Goal: Information Seeking & Learning: Check status

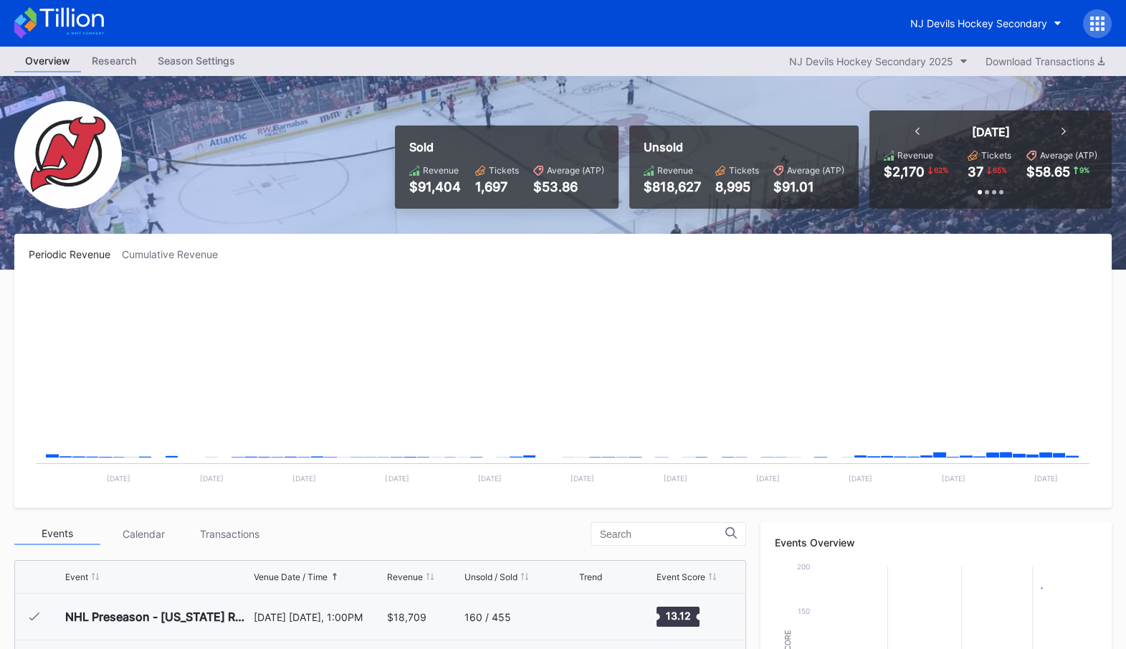
scroll to position [140, 0]
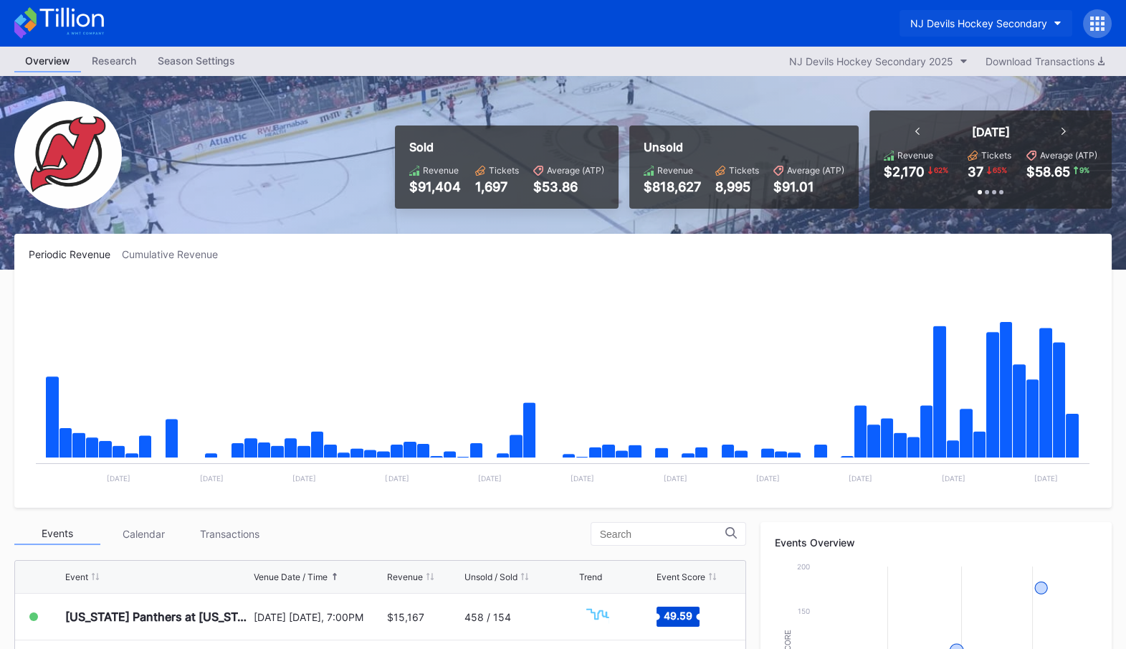
click at [987, 16] on button "NJ Devils Hockey Secondary" at bounding box center [986, 23] width 173 height 27
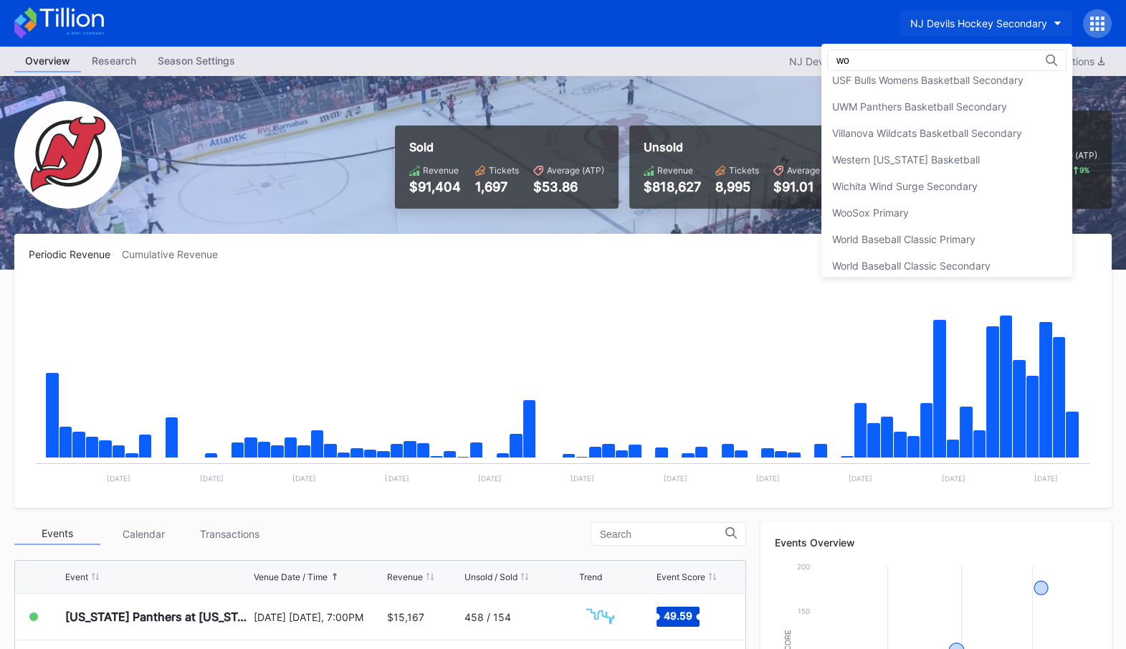
scroll to position [0, 0]
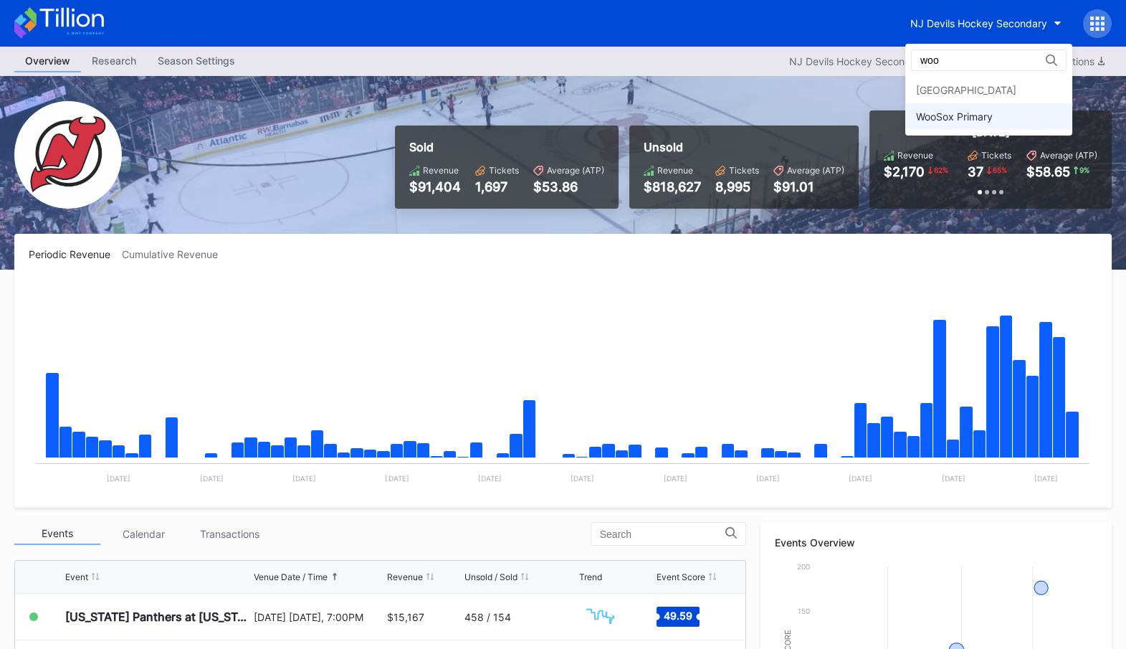
type input "woo"
click at [993, 115] on div "WooSox Primary" at bounding box center [954, 116] width 77 height 12
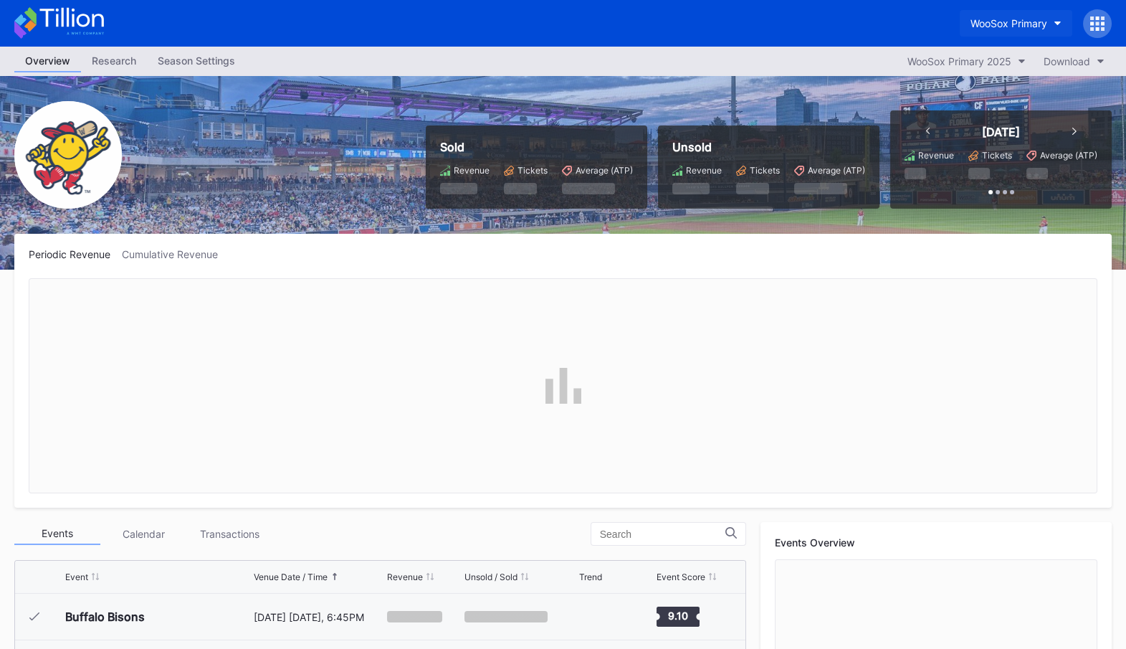
click at [1034, 24] on div "WooSox Primary" at bounding box center [1009, 23] width 77 height 12
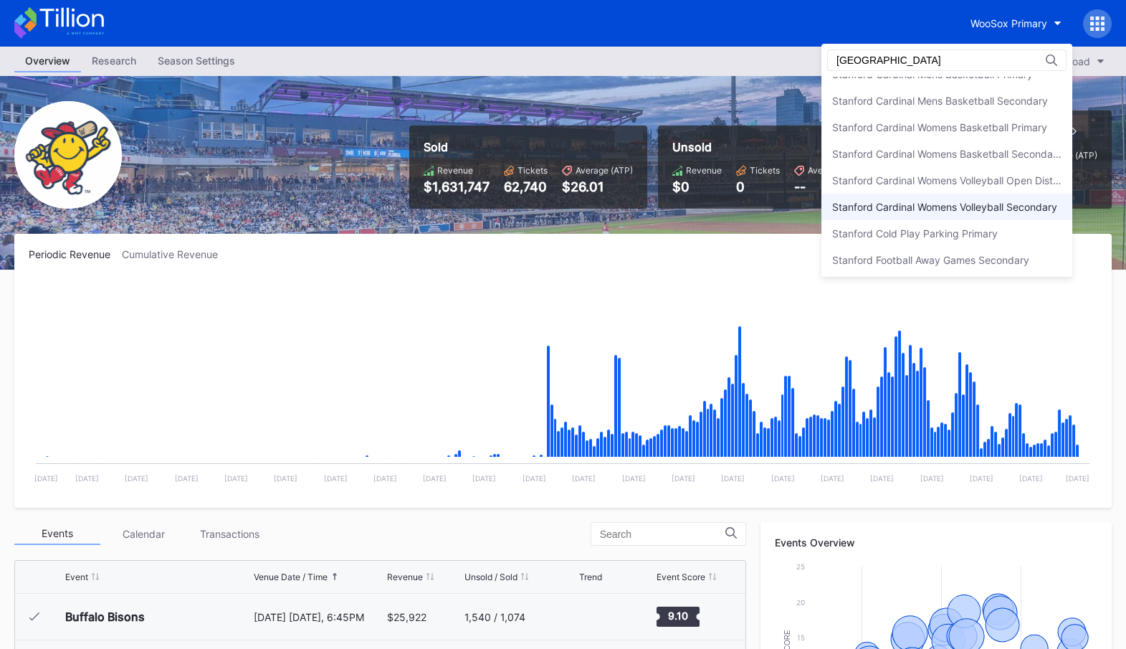
scroll to position [120, 0]
type input "stanford"
click at [989, 177] on div "Stanford Cardinal Womens Volleyball Open Distribution" at bounding box center [946, 182] width 229 height 12
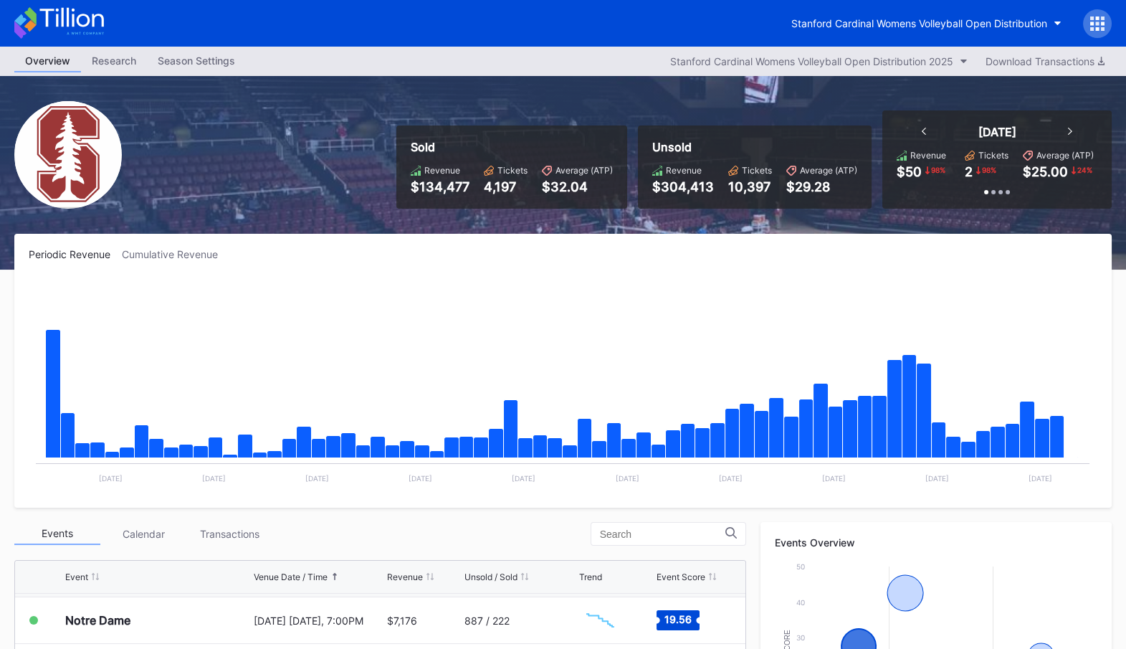
click at [1100, 21] on icon at bounding box center [1097, 23] width 14 height 14
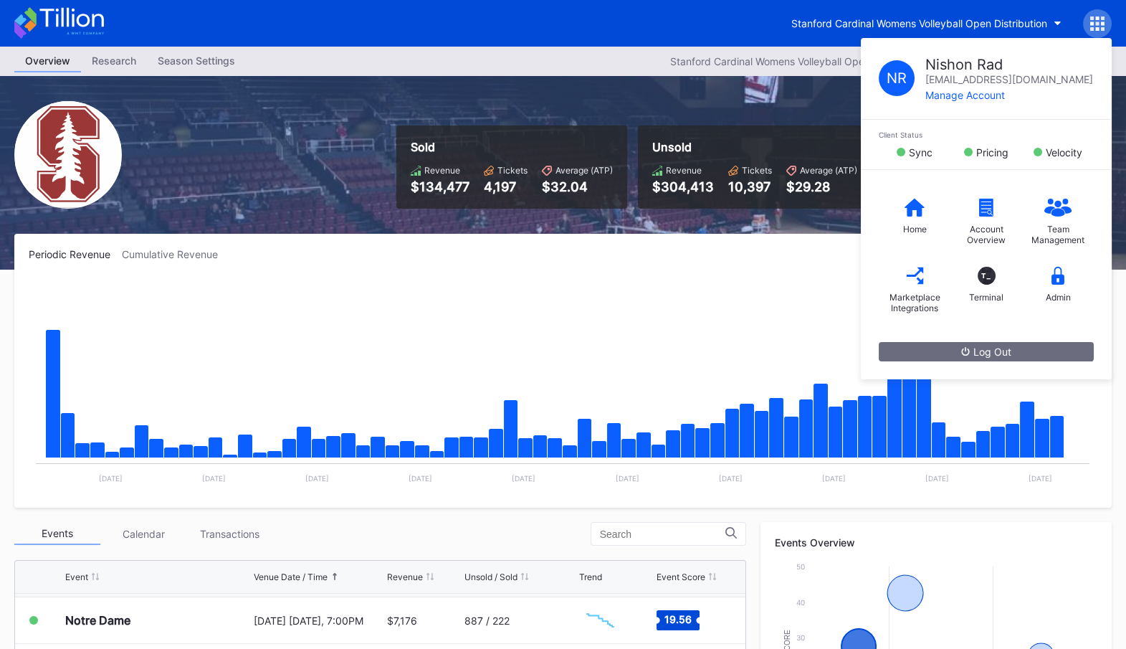
click at [728, 253] on div "Periodic Revenue Cumulative Revenue" at bounding box center [563, 254] width 1069 height 12
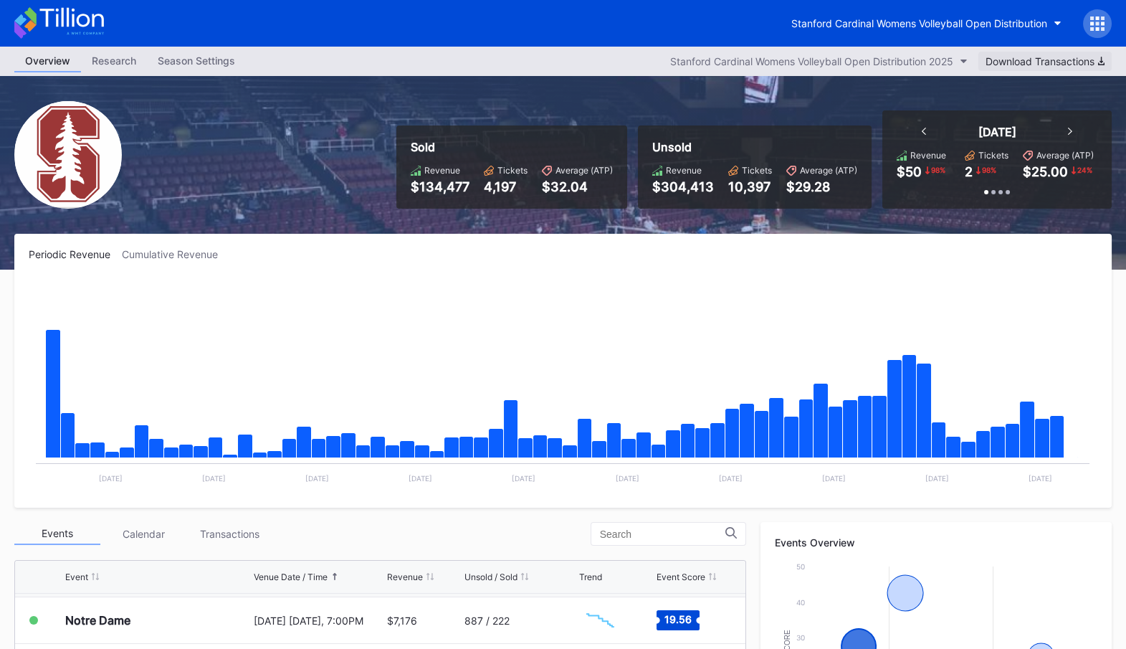
click at [1037, 62] on div "Download Transactions" at bounding box center [1045, 61] width 119 height 12
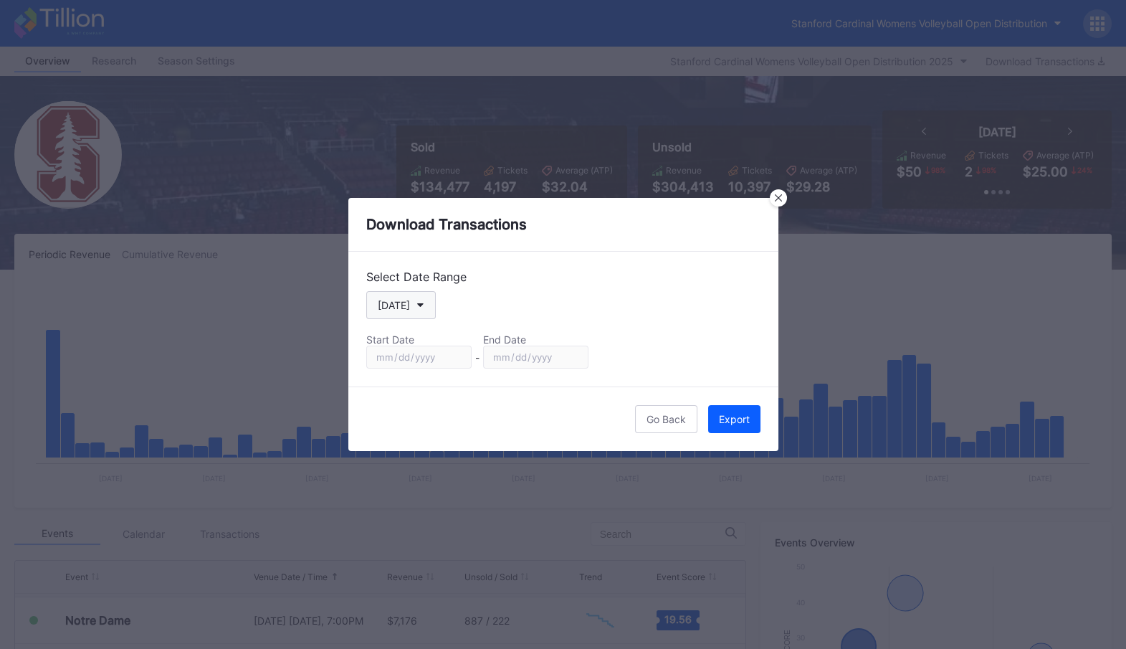
click at [415, 297] on button "[DATE]" at bounding box center [401, 305] width 70 height 28
click at [420, 302] on button "[DATE]" at bounding box center [401, 305] width 70 height 28
click at [419, 291] on button "[DATE]" at bounding box center [401, 305] width 70 height 28
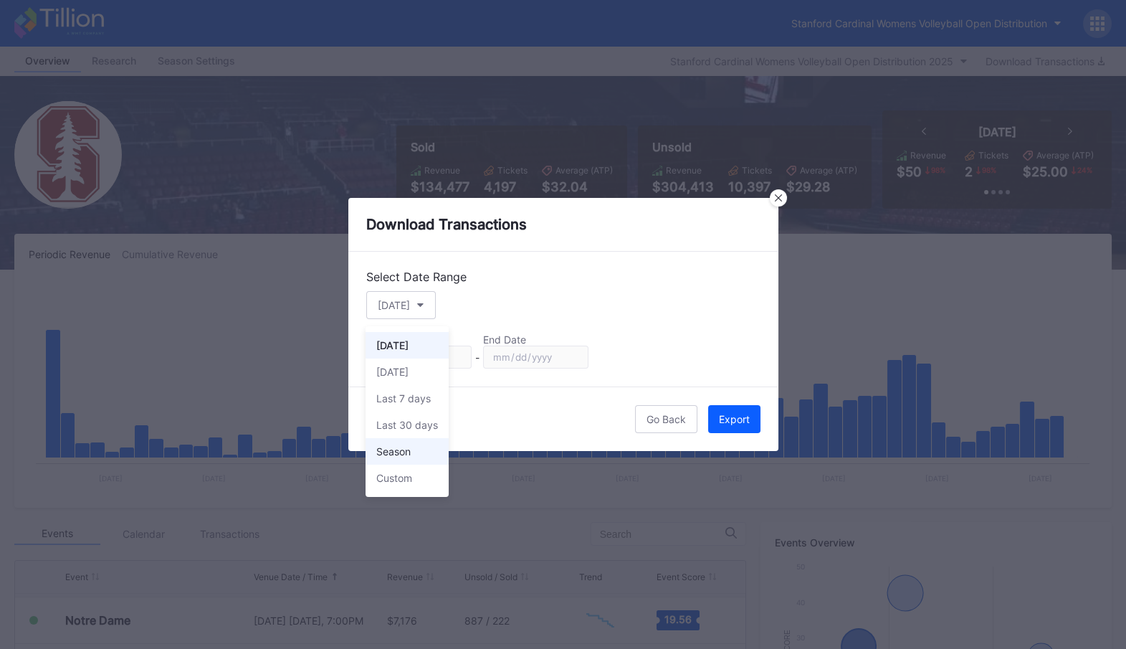
click at [437, 453] on div "Season" at bounding box center [407, 451] width 83 height 27
type input "2025-08-19"
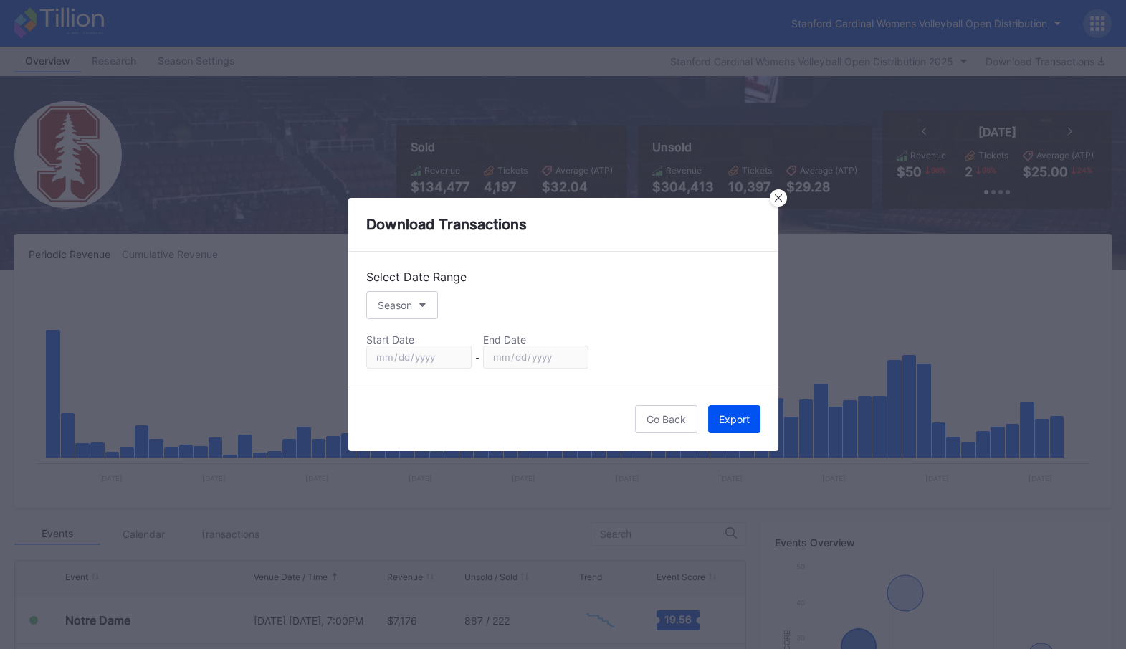
click at [725, 416] on div "Export" at bounding box center [734, 419] width 31 height 12
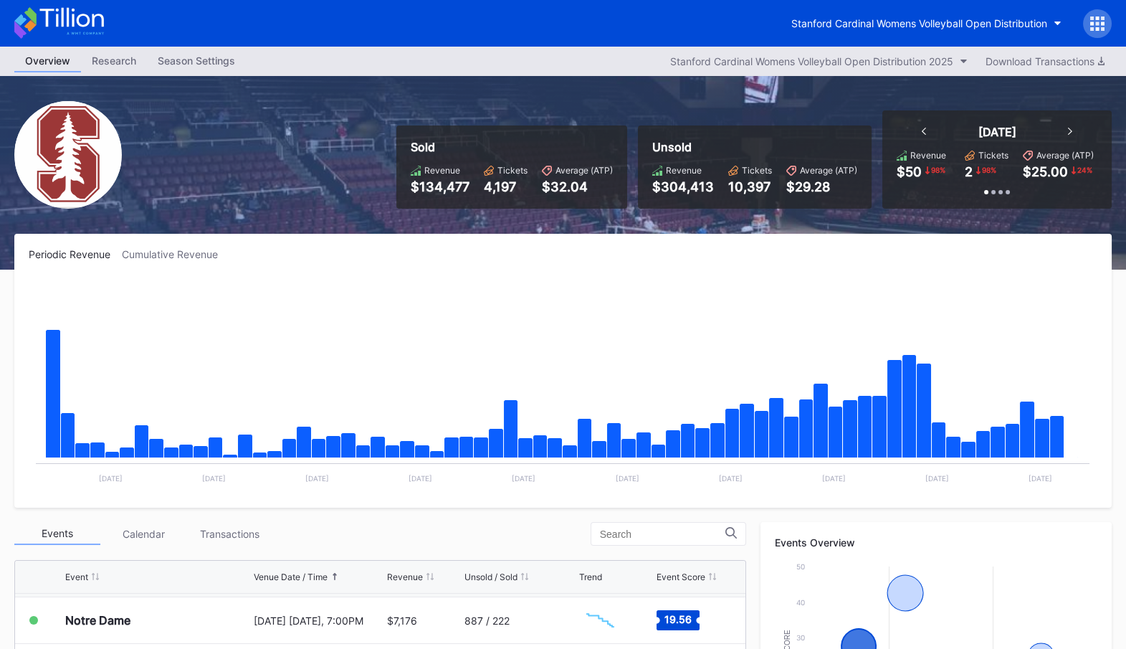
click at [724, 27] on div "Stanford Cardinal Womens Volleyball Open Distribution" at bounding box center [563, 23] width 1126 height 47
click at [989, 21] on div "Stanford Cardinal Womens Volleyball Open Distribution" at bounding box center [919, 23] width 256 height 12
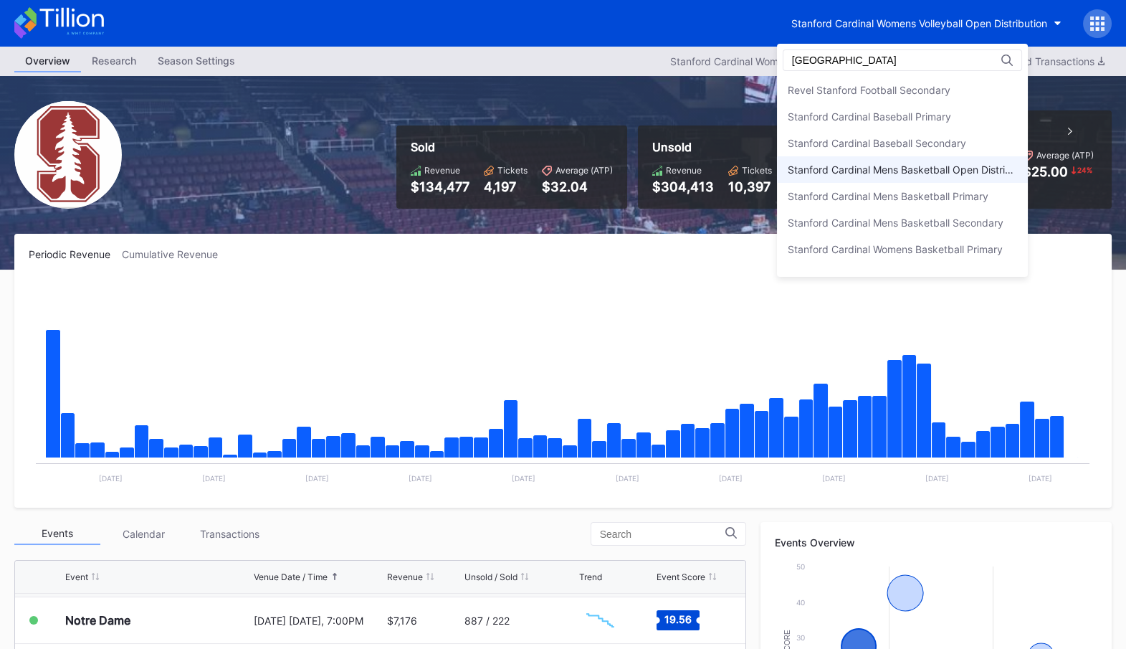
type input "stanford"
click at [940, 173] on div "Stanford Cardinal Mens Basketball Open Distribution" at bounding box center [902, 169] width 229 height 12
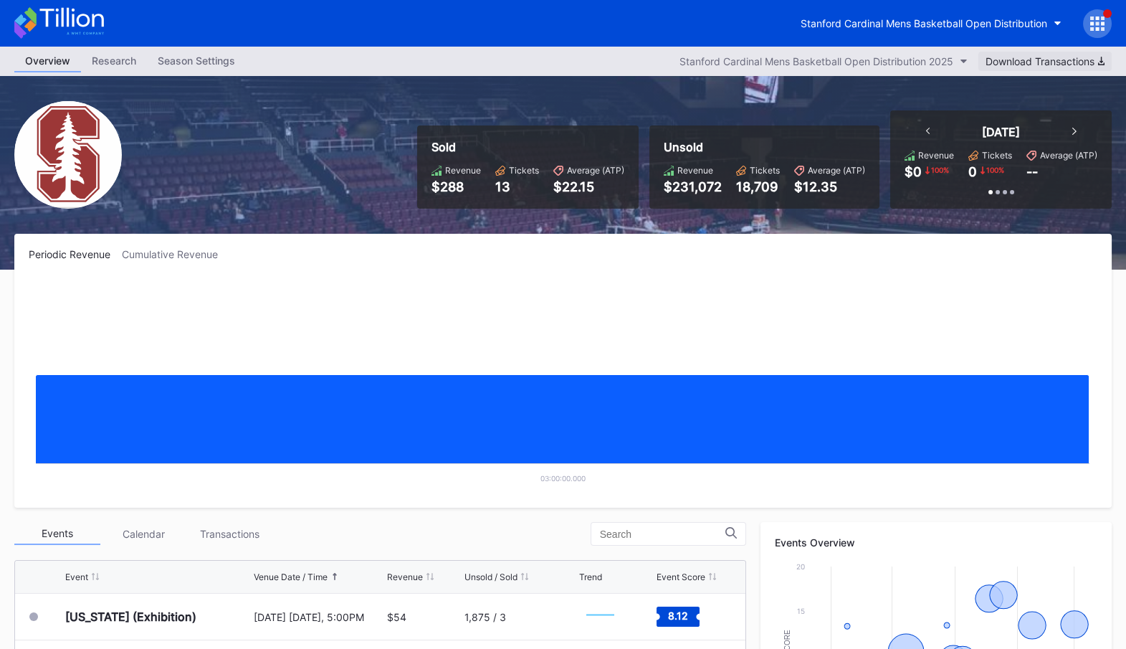
click at [1079, 54] on button "Download Transactions" at bounding box center [1044, 61] width 133 height 19
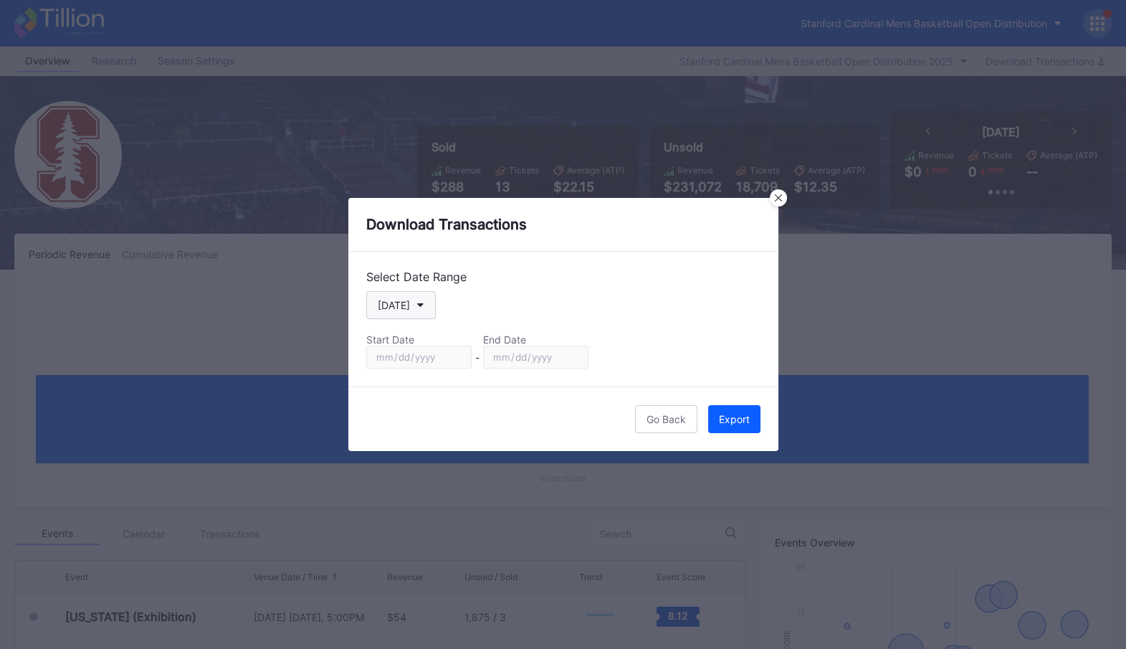
click at [422, 311] on button "[DATE]" at bounding box center [401, 305] width 70 height 28
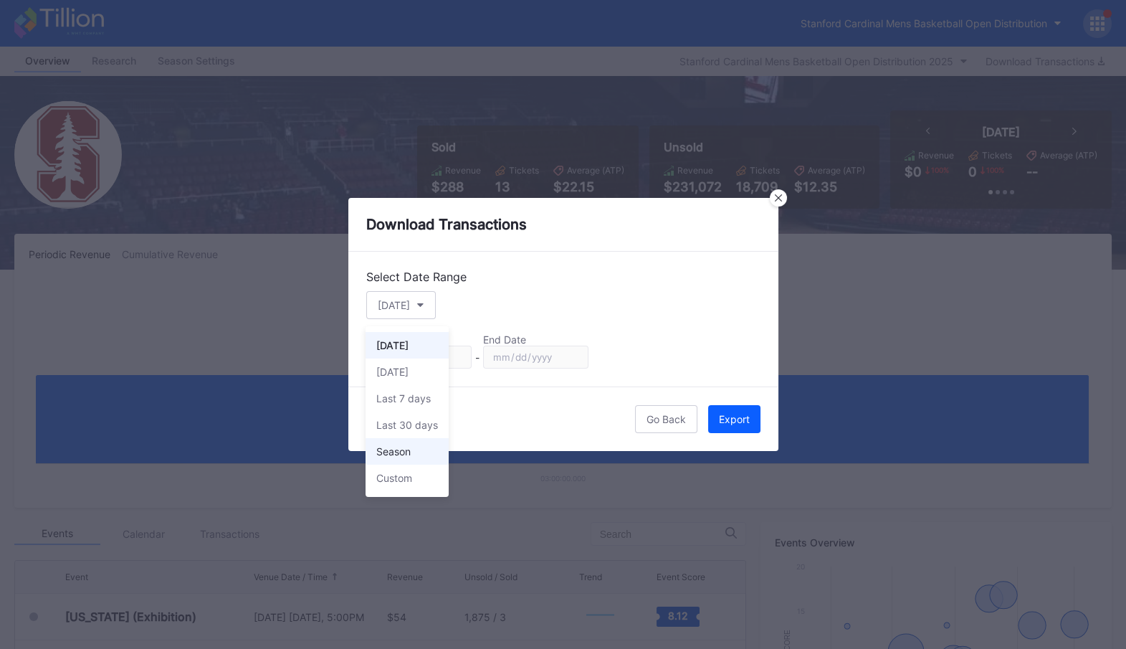
click at [432, 449] on div "Season" at bounding box center [407, 451] width 83 height 27
type input "[DATE]"
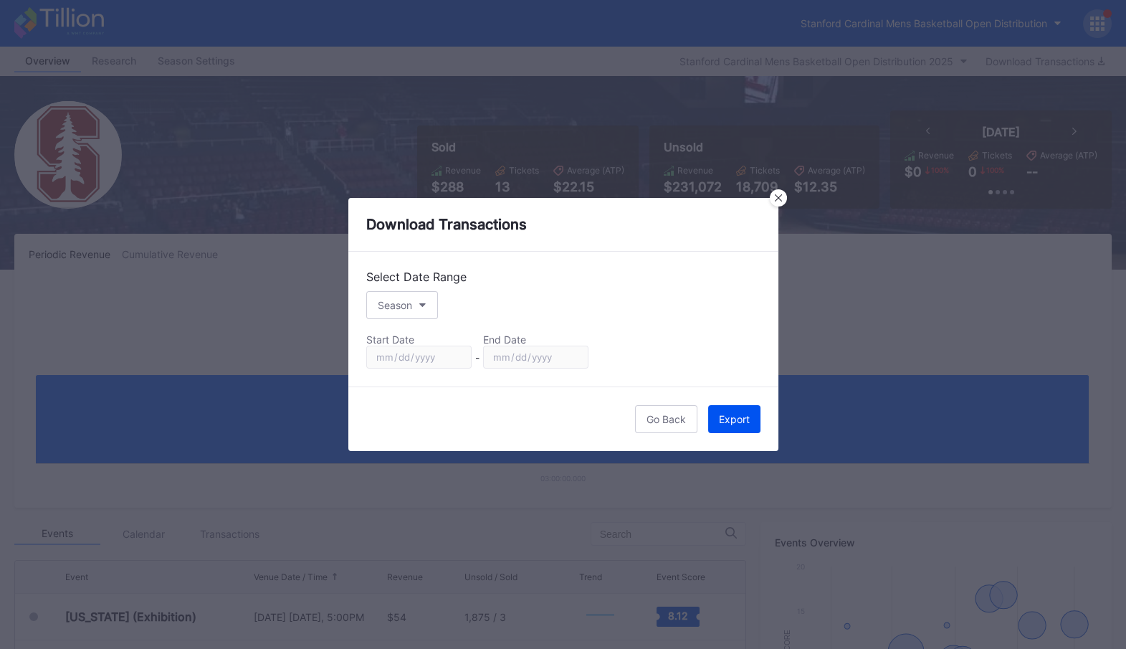
click at [736, 419] on div "Export" at bounding box center [734, 419] width 31 height 12
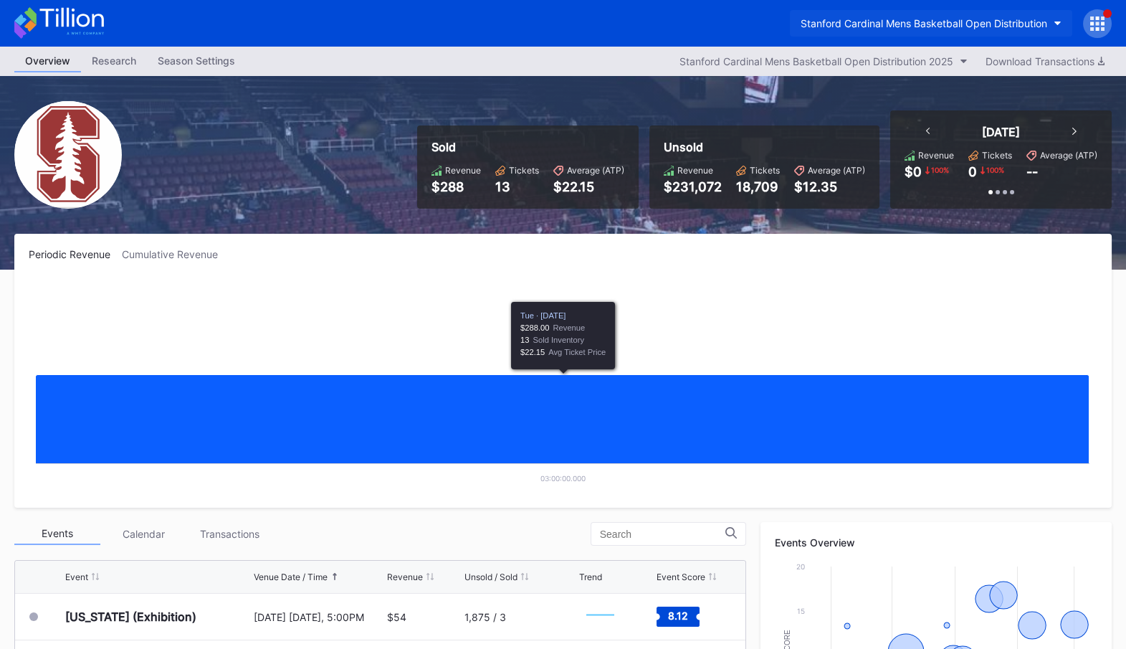
click at [978, 18] on div "Stanford Cardinal Mens Basketball Open Distribution" at bounding box center [924, 23] width 247 height 12
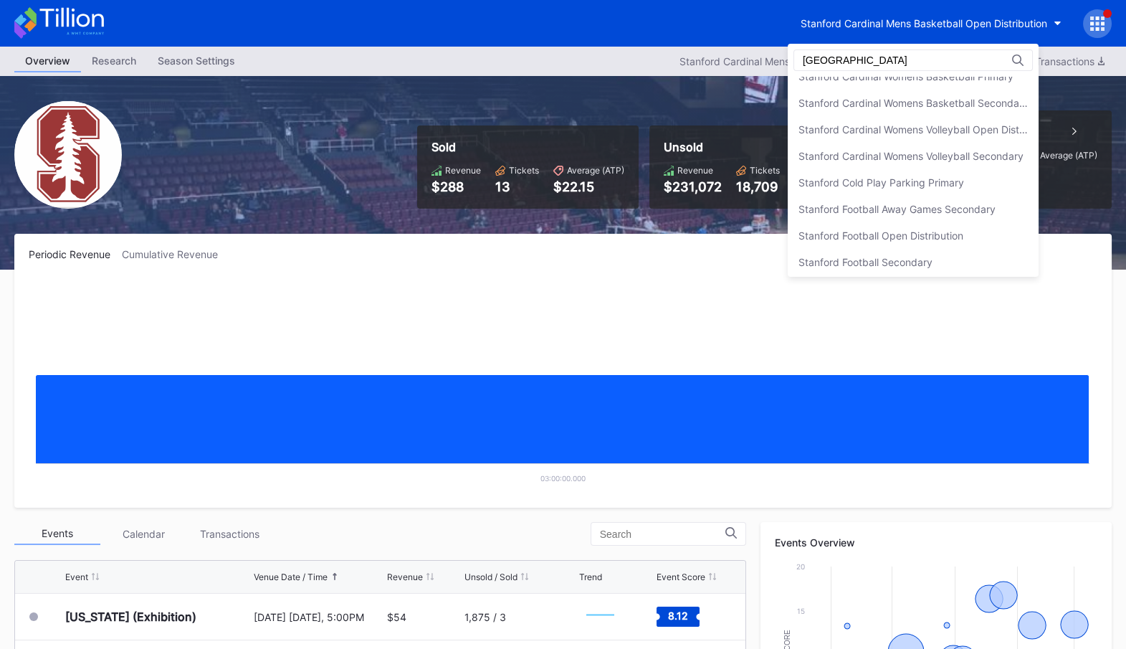
scroll to position [174, 0]
type input "stanford"
click at [938, 234] on div "Stanford Football Open Distribution" at bounding box center [881, 234] width 165 height 12
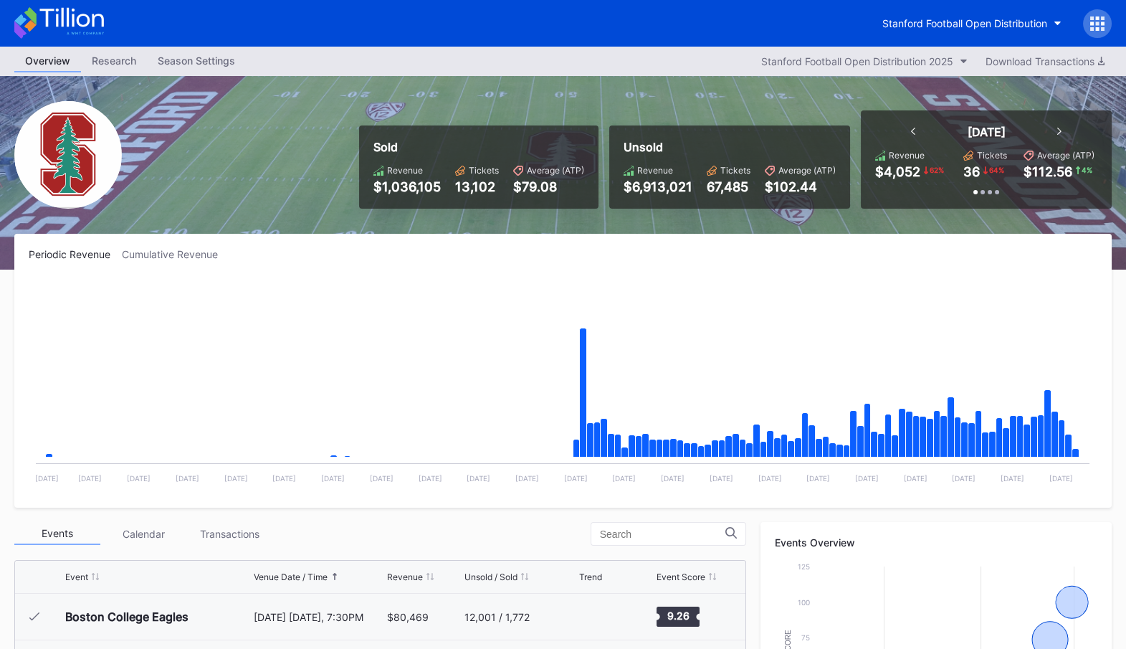
click at [1096, 26] on icon at bounding box center [1097, 23] width 14 height 14
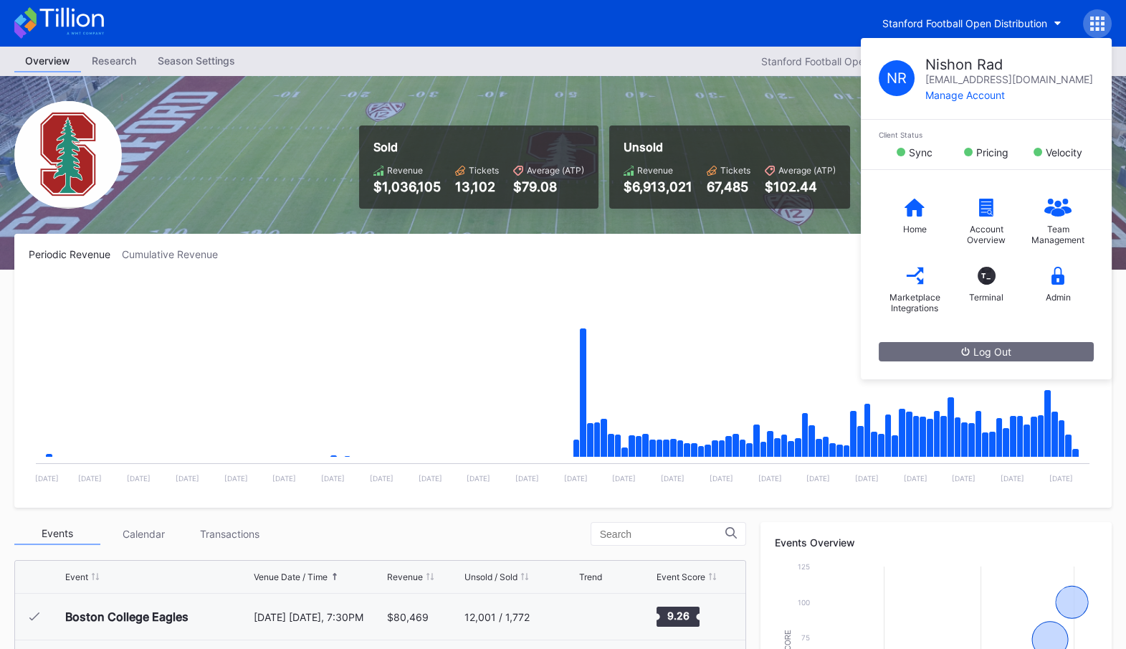
click at [766, 156] on div "Unsold Revenue $6,913,021 Tickets 67,485 Average (ATP) $102.44" at bounding box center [729, 166] width 241 height 83
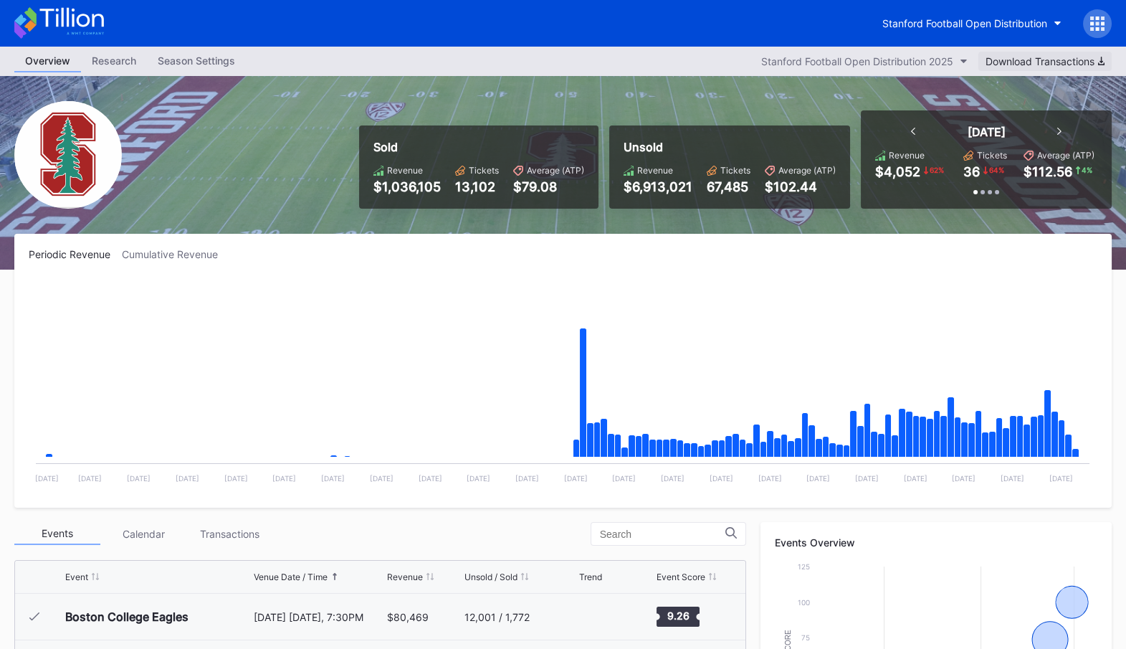
click at [1052, 63] on div "Download Transactions" at bounding box center [1045, 61] width 119 height 12
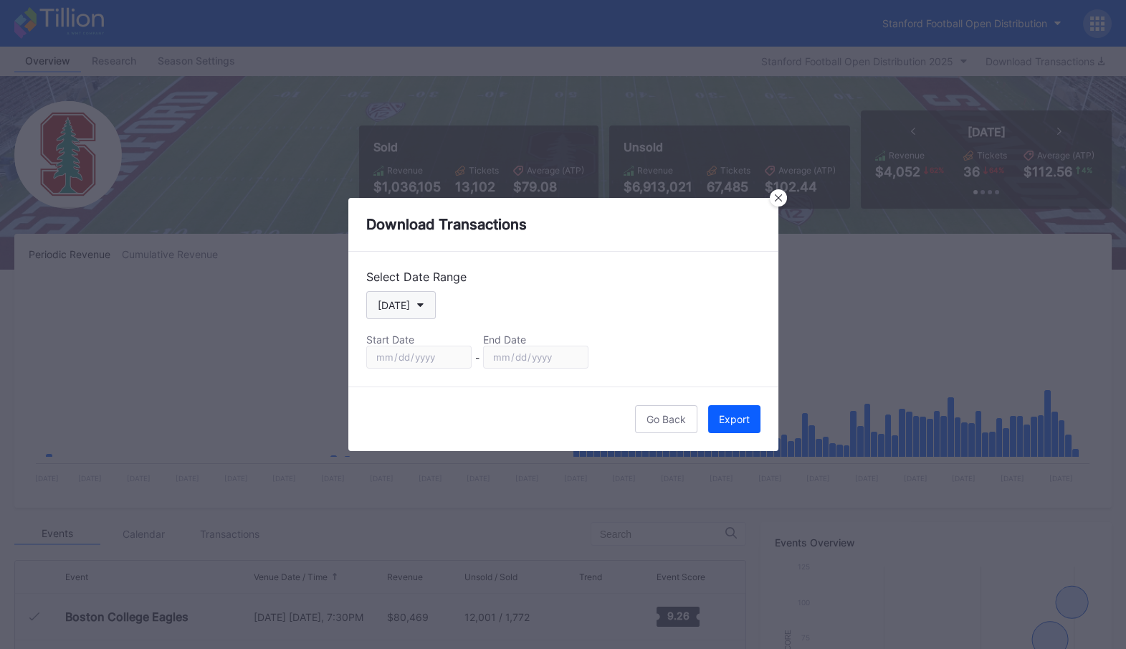
click at [417, 305] on icon "button" at bounding box center [420, 305] width 7 height 4
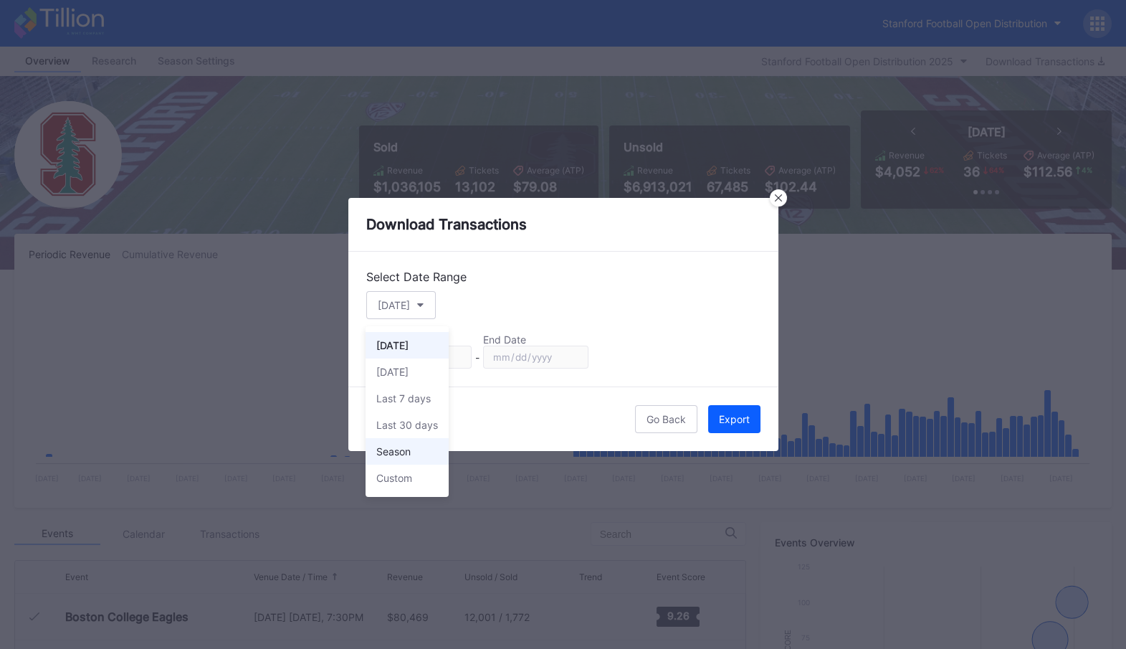
click at [424, 449] on div "Season" at bounding box center [407, 451] width 83 height 27
type input "2025-07-01"
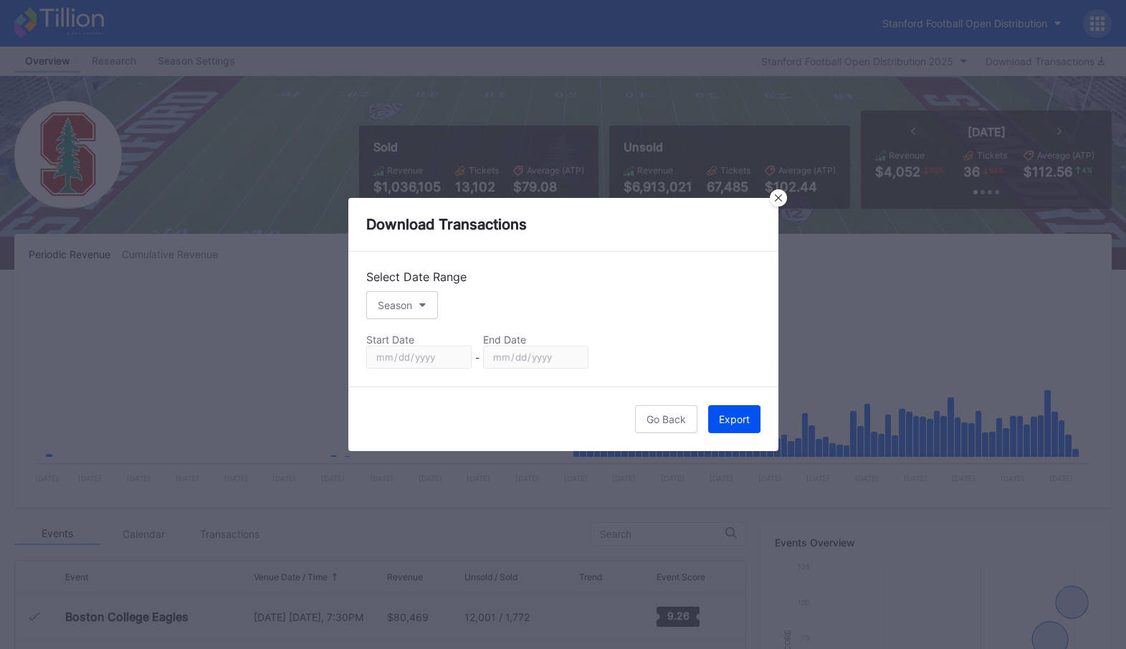
click at [753, 416] on button "Export" at bounding box center [734, 419] width 52 height 28
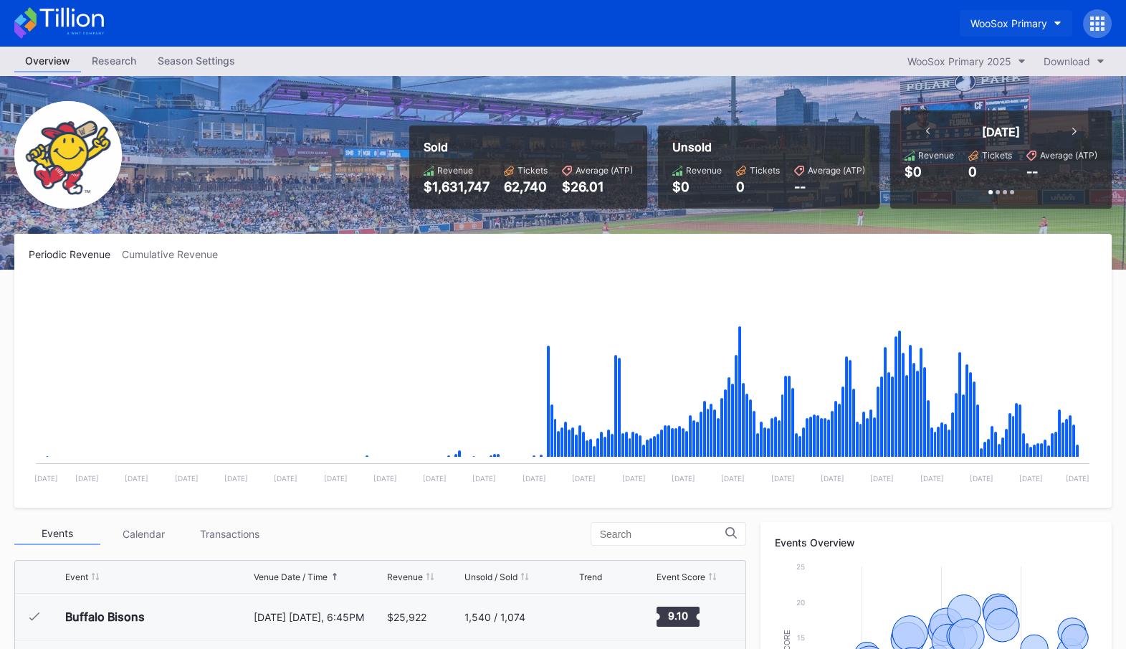
click at [1026, 27] on div "WooSox Primary" at bounding box center [1009, 23] width 77 height 12
type input "e"
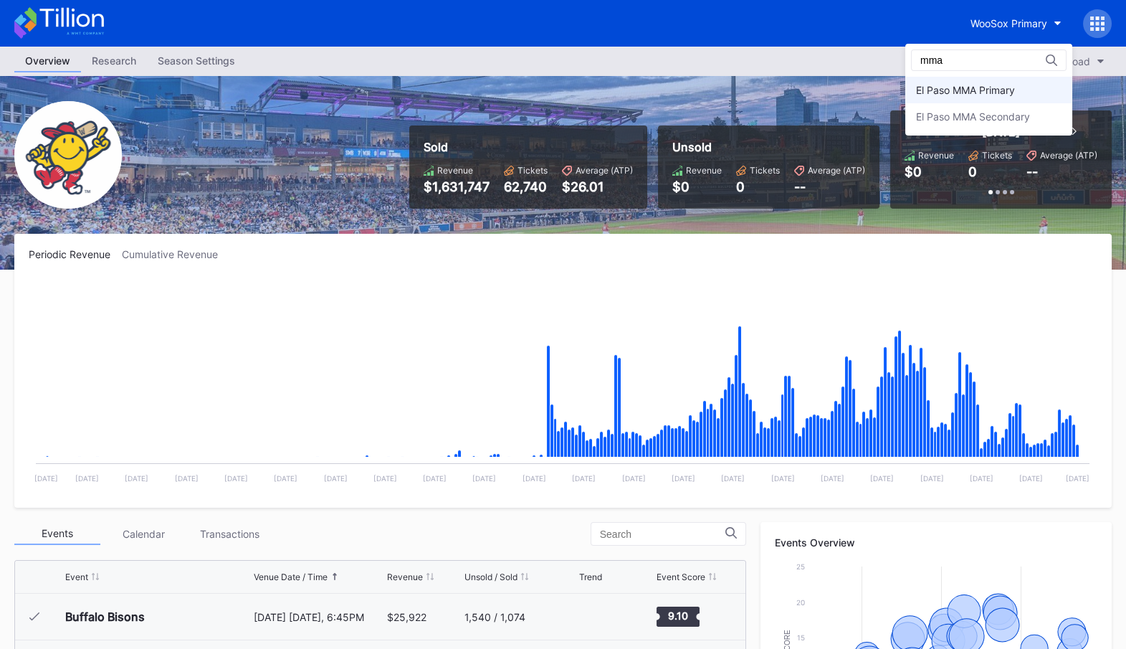
type input "mma"
click at [1015, 88] on div "El Paso MMA Primary" at bounding box center [965, 90] width 99 height 12
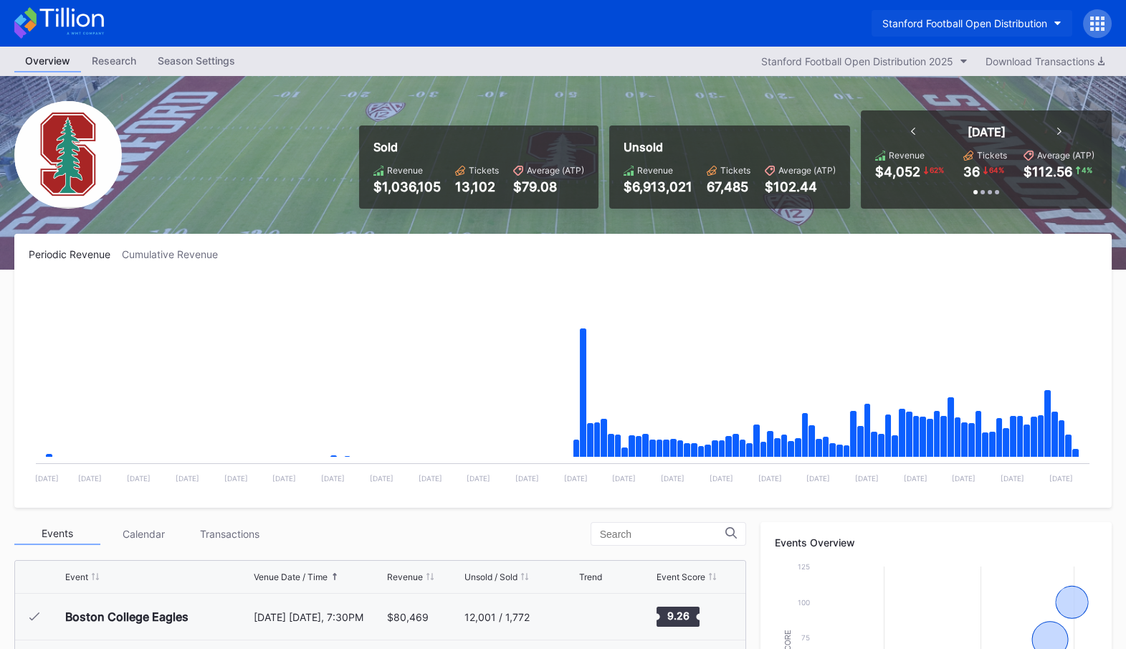
click at [951, 26] on div "Stanford Football Open Distribution" at bounding box center [964, 23] width 165 height 12
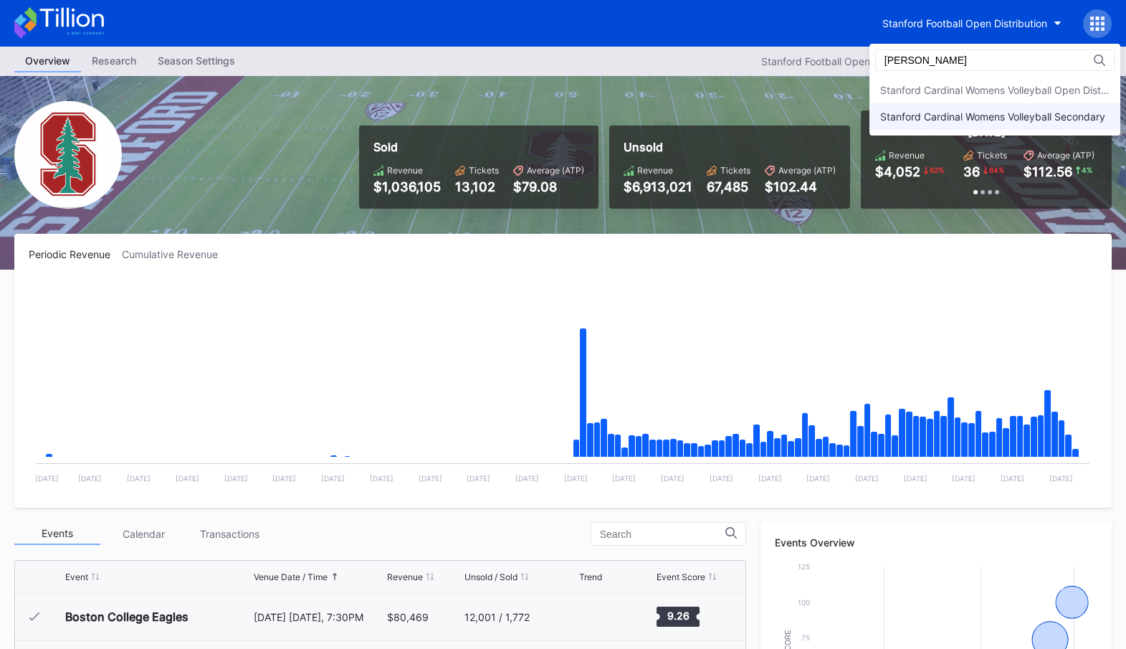
type input "voll"
click at [912, 114] on div "Stanford Cardinal Womens Volleyball Secondary" at bounding box center [992, 116] width 225 height 12
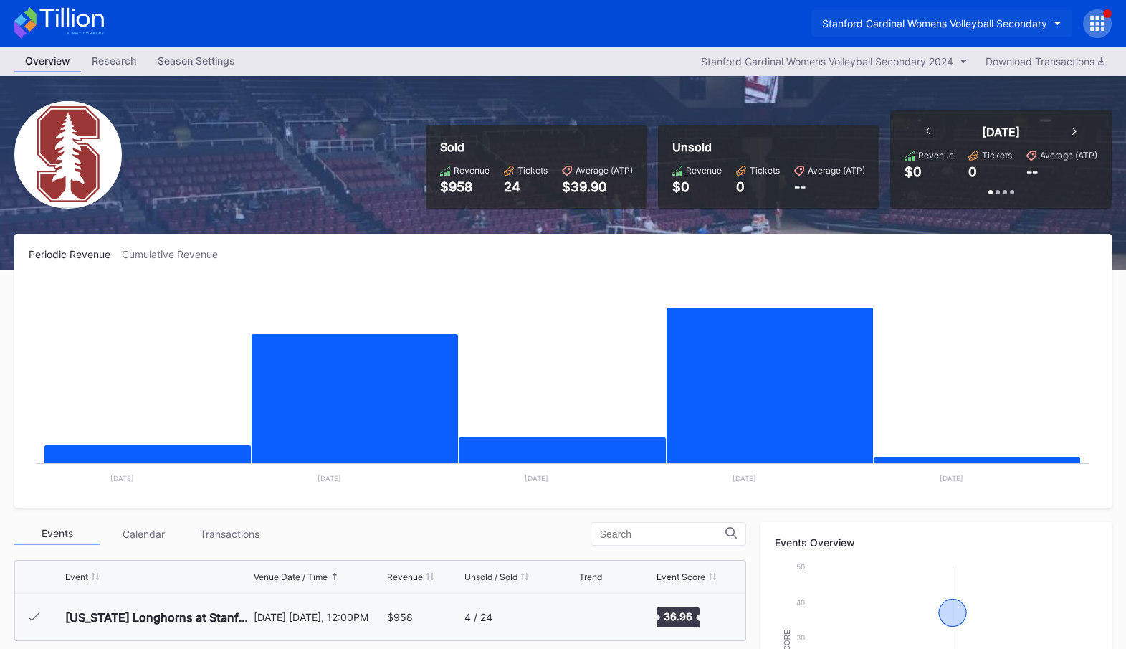
click at [910, 19] on div "Stanford Cardinal Womens Volleyball Secondary" at bounding box center [934, 23] width 225 height 12
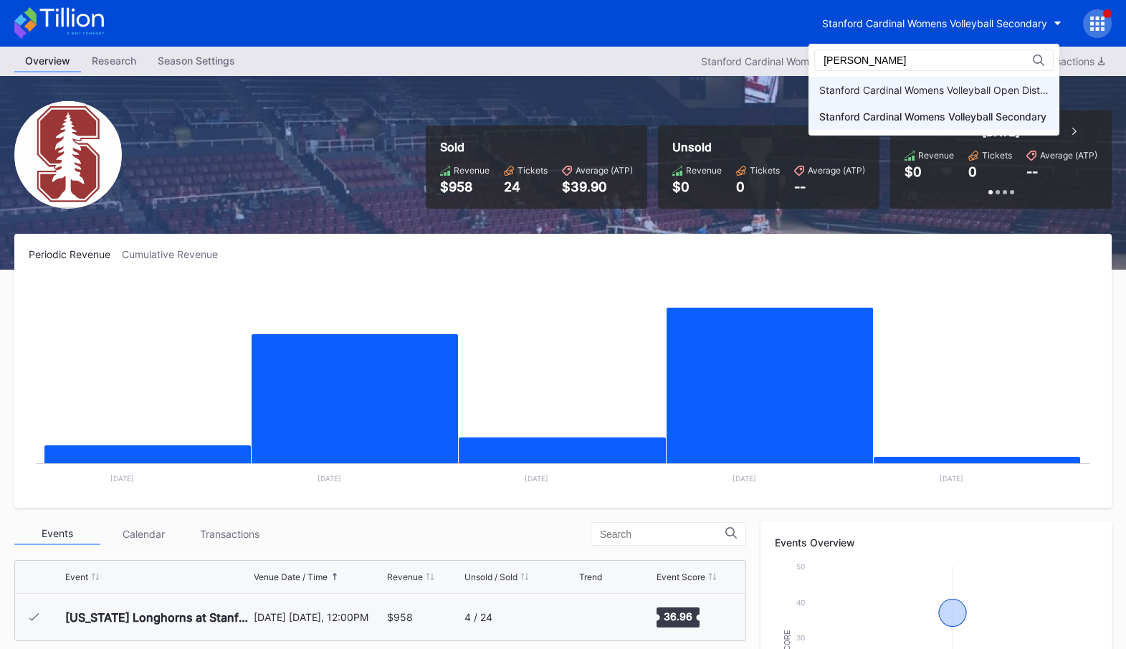
type input "voll"
click at [911, 86] on div "Stanford Cardinal Womens Volleyball Open Distribution" at bounding box center [933, 90] width 229 height 12
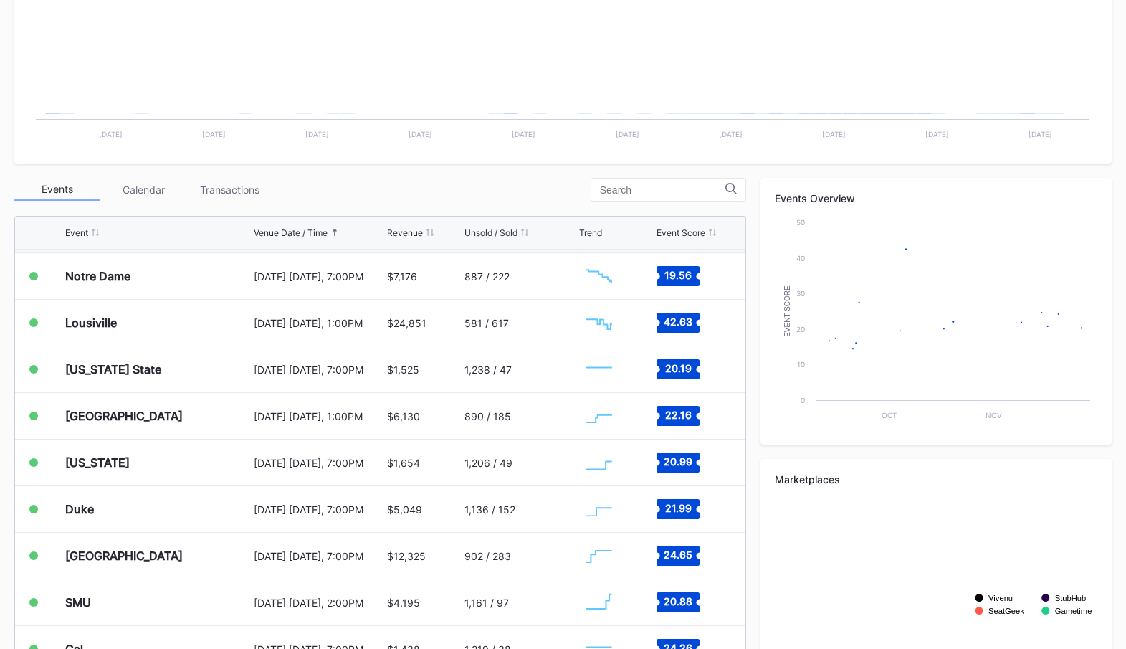
scroll to position [348, 0]
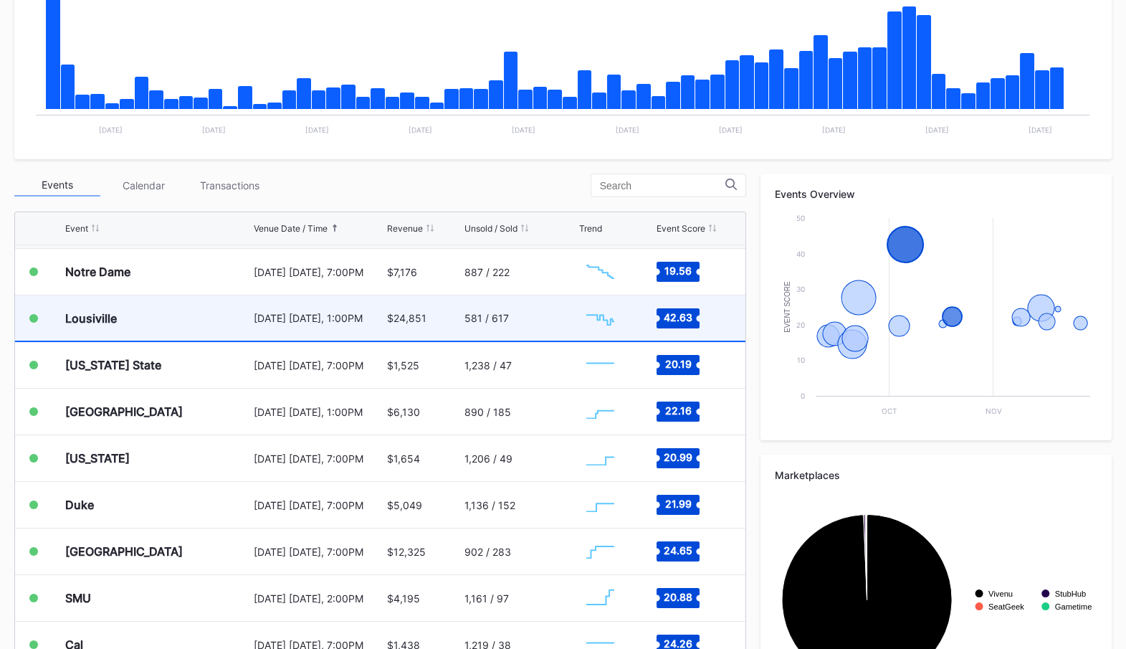
click at [468, 317] on div "581 / 617" at bounding box center [486, 318] width 44 height 12
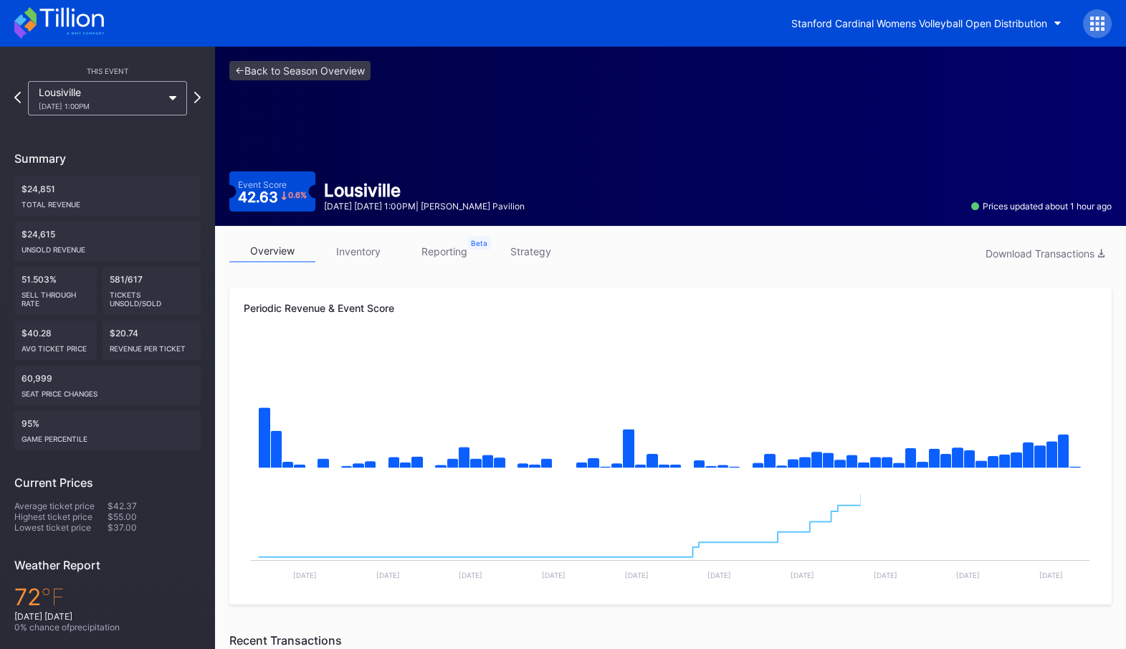
click at [364, 251] on link "inventory" at bounding box center [358, 251] width 86 height 22
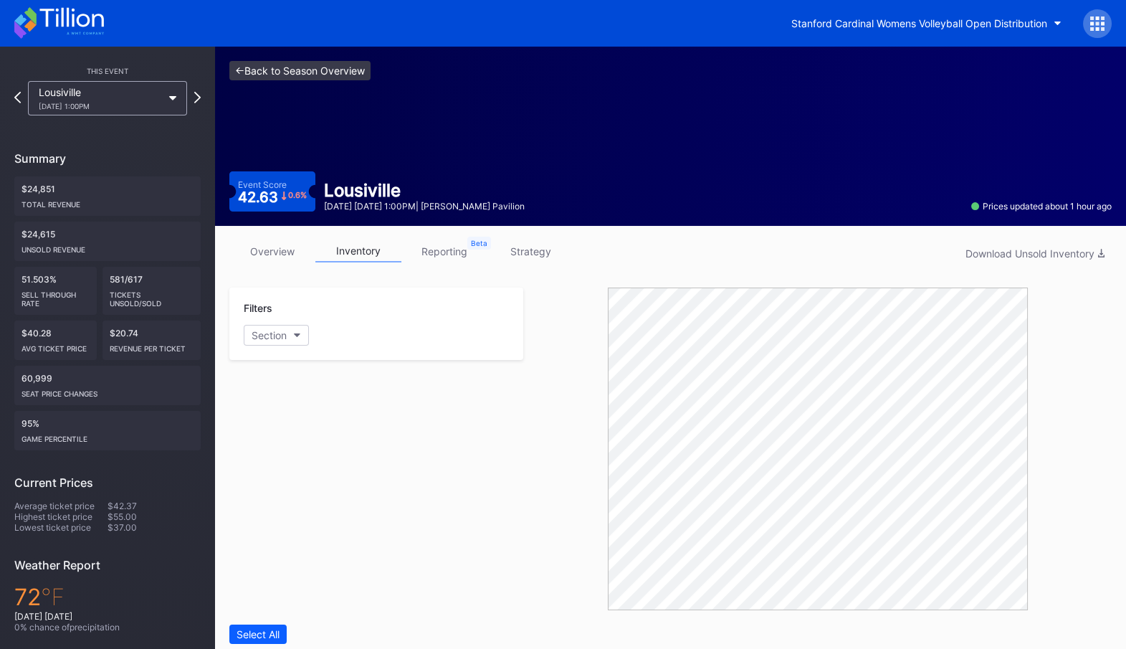
click at [331, 67] on link "<- Back to Season Overview" at bounding box center [299, 70] width 141 height 19
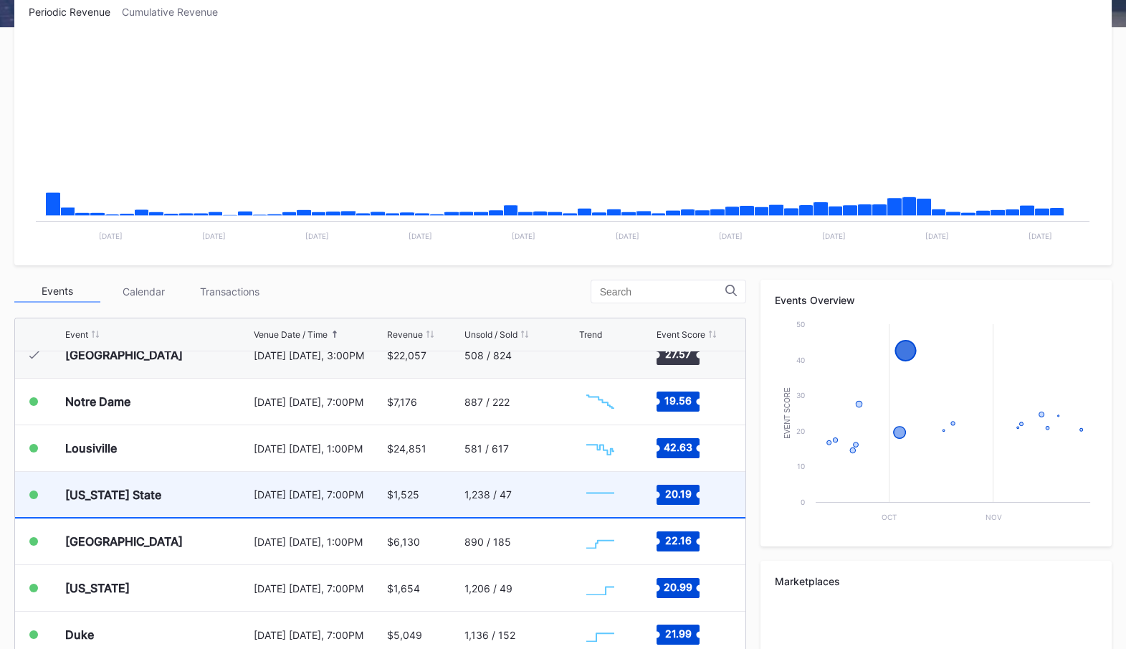
scroll to position [229, 0]
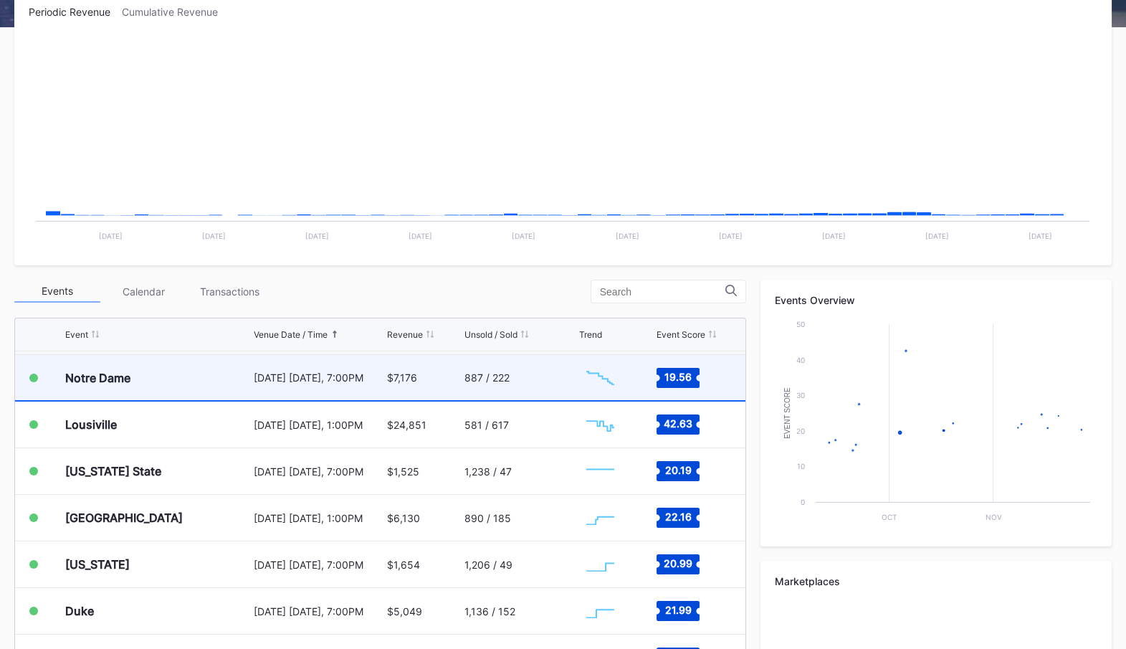
click at [211, 394] on div "Notre Dame" at bounding box center [157, 377] width 185 height 45
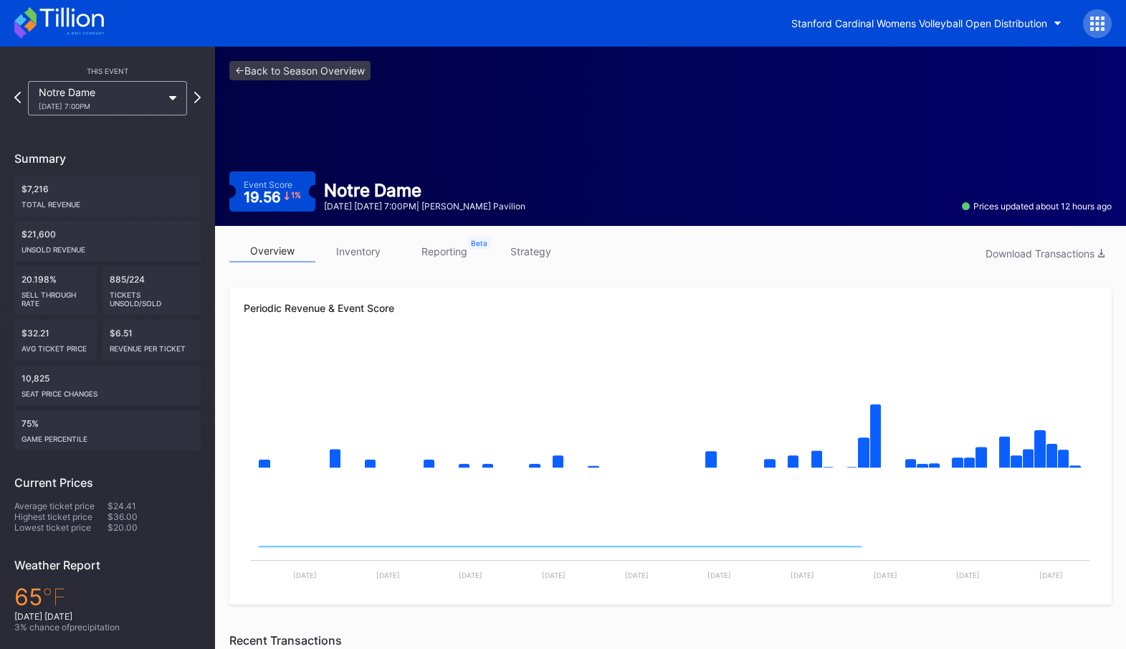
click at [356, 242] on link "inventory" at bounding box center [358, 251] width 86 height 22
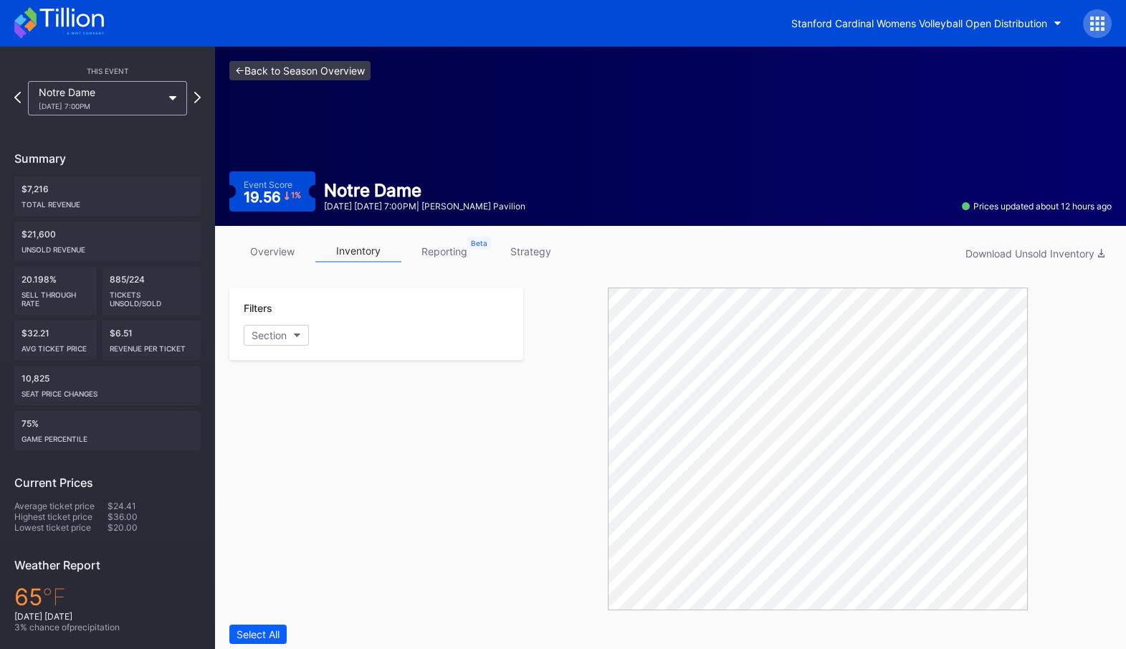
click at [310, 71] on link "<- Back to Season Overview" at bounding box center [299, 70] width 141 height 19
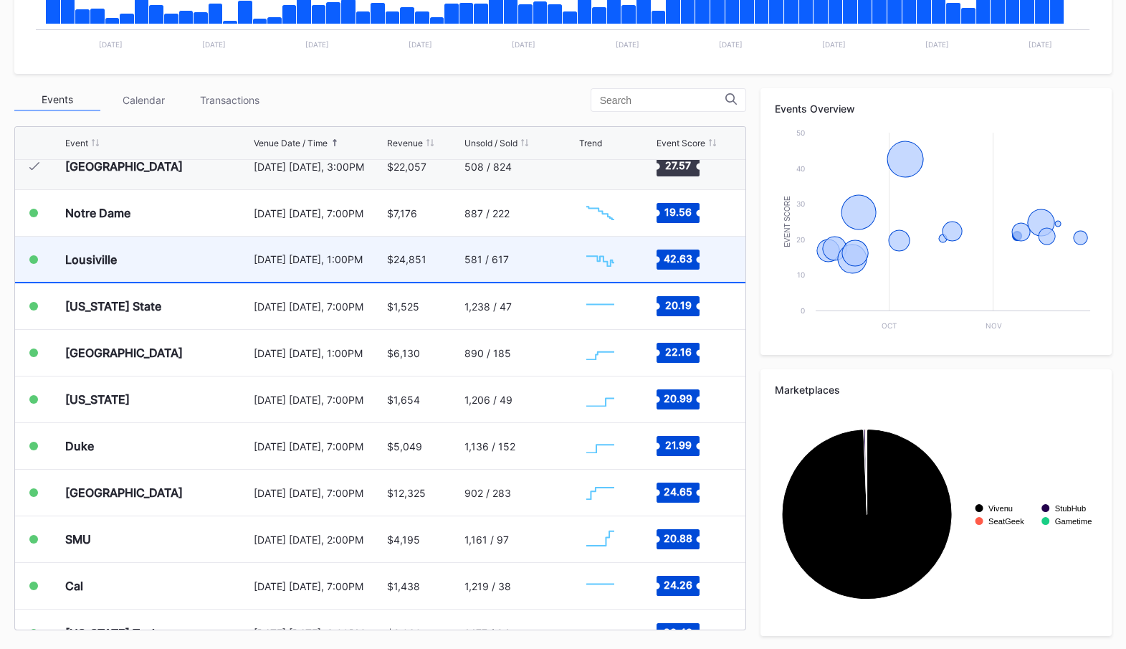
scroll to position [200, 0]
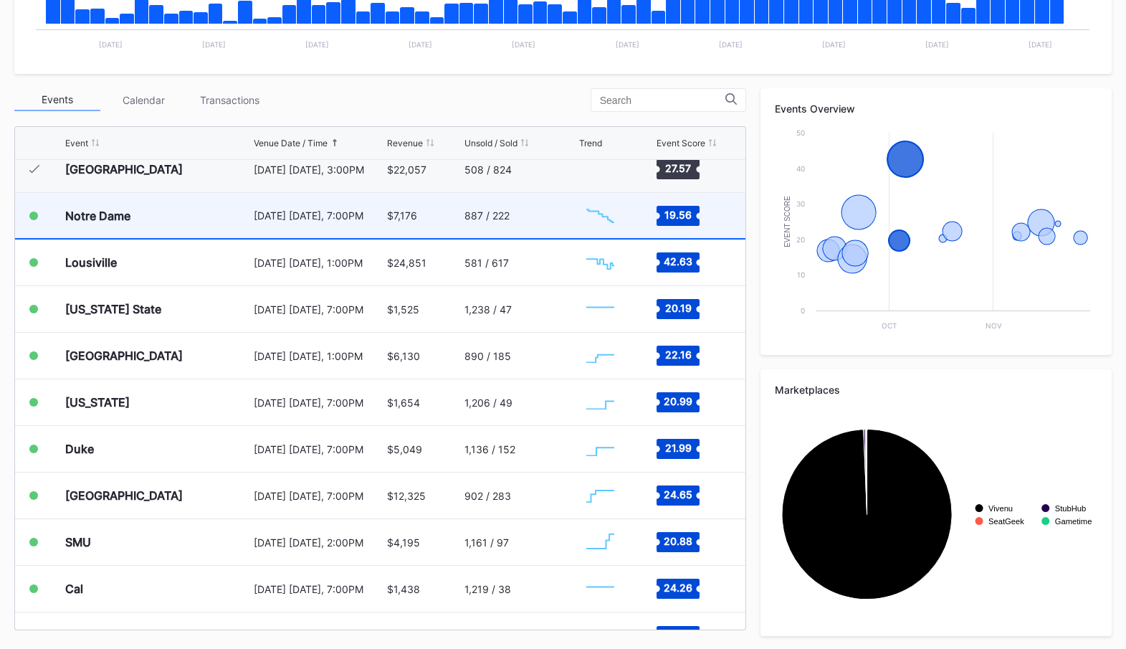
click at [243, 224] on div "Notre Dame" at bounding box center [157, 215] width 185 height 45
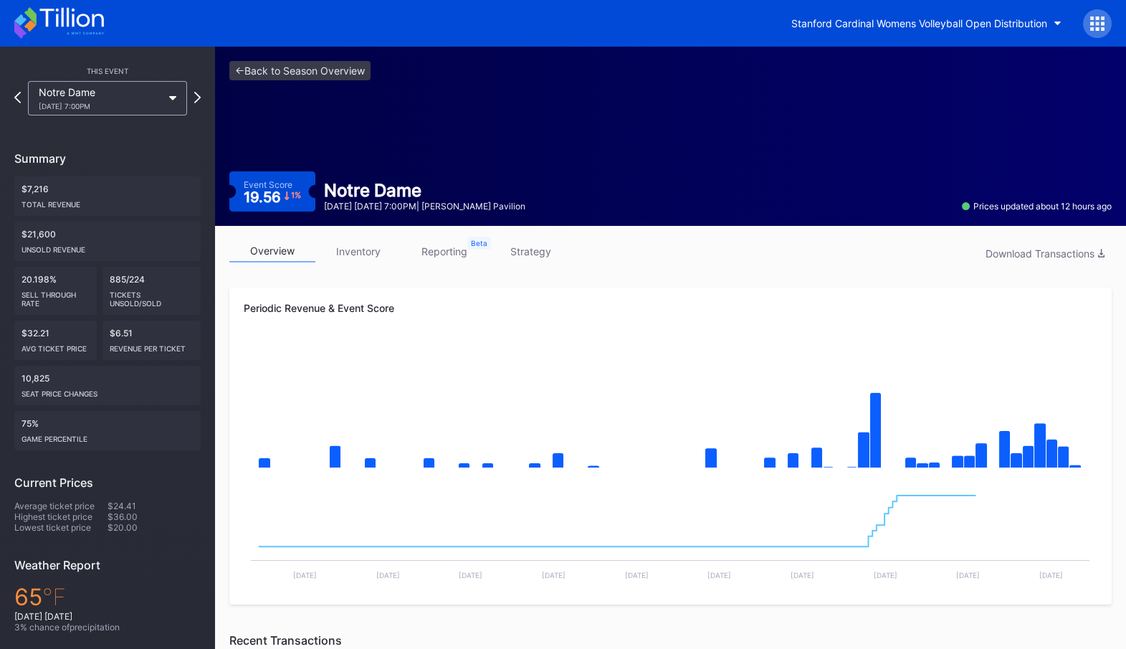
click at [366, 256] on link "inventory" at bounding box center [358, 251] width 86 height 22
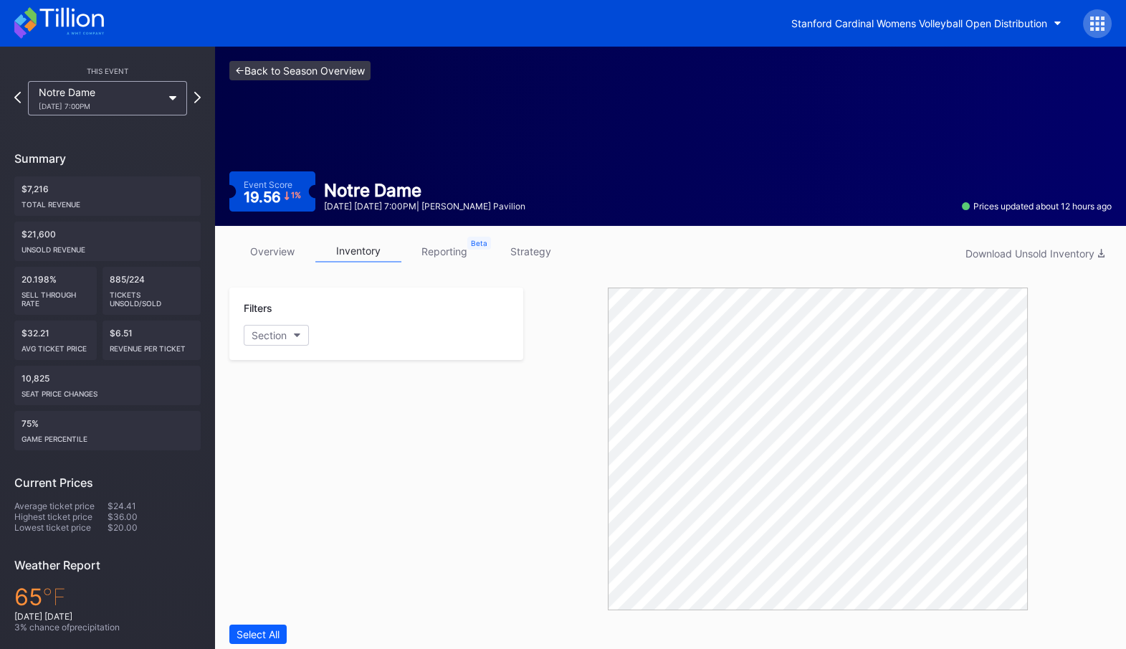
click at [321, 72] on link "<- Back to Season Overview" at bounding box center [299, 70] width 141 height 19
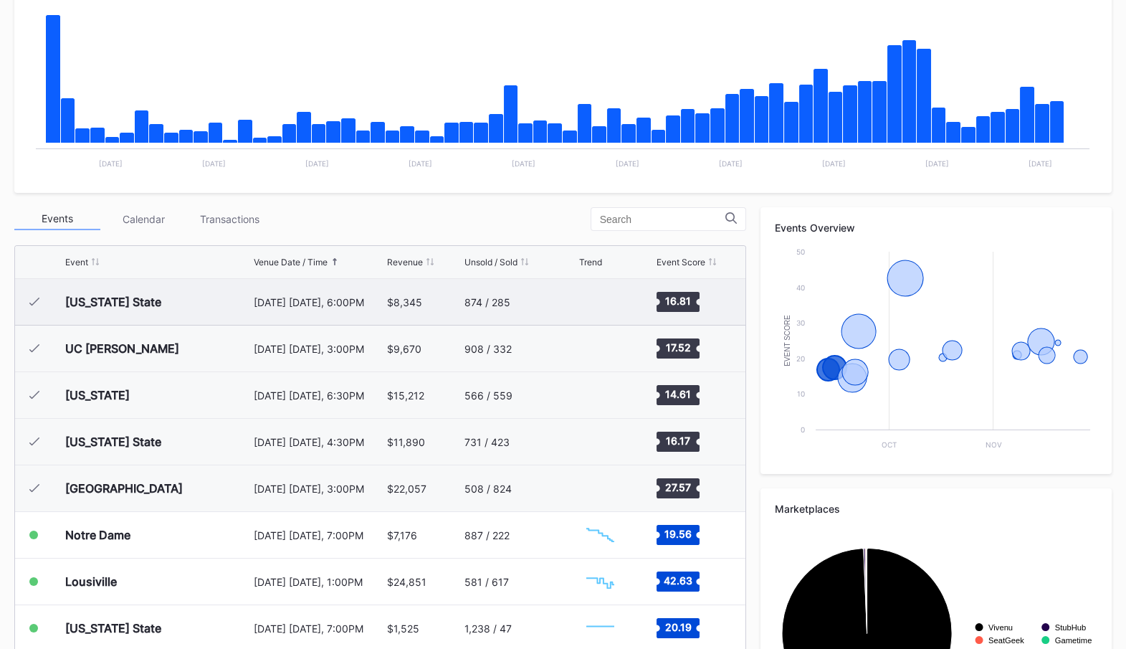
click at [435, 316] on div "$8,345" at bounding box center [424, 302] width 74 height 46
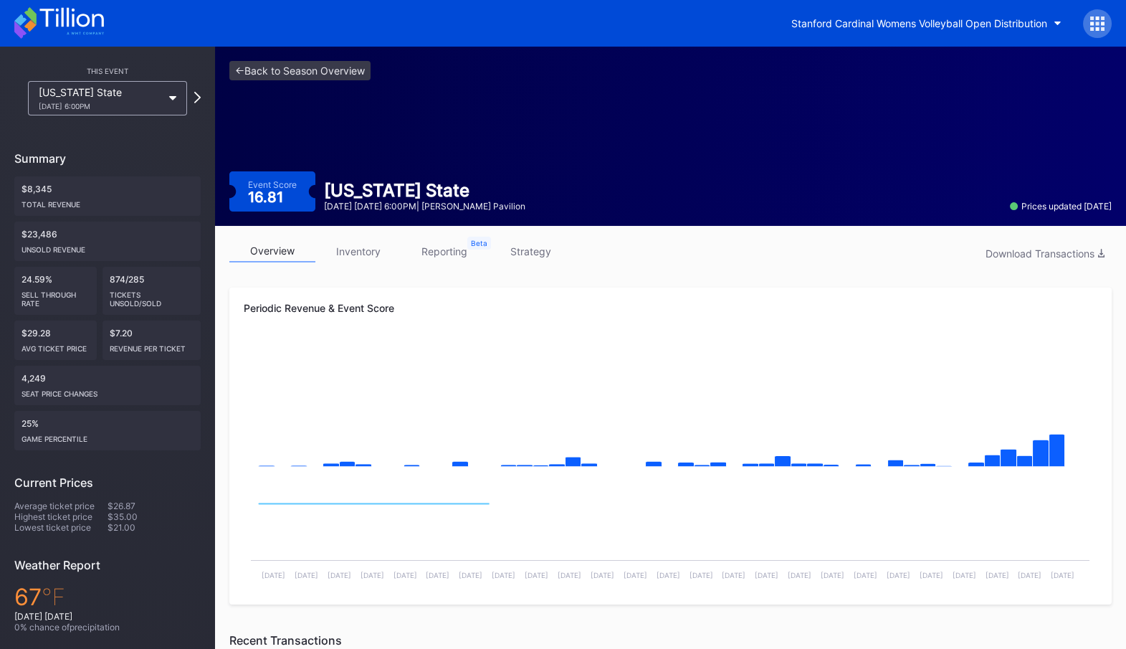
click at [361, 256] on link "inventory" at bounding box center [358, 251] width 86 height 22
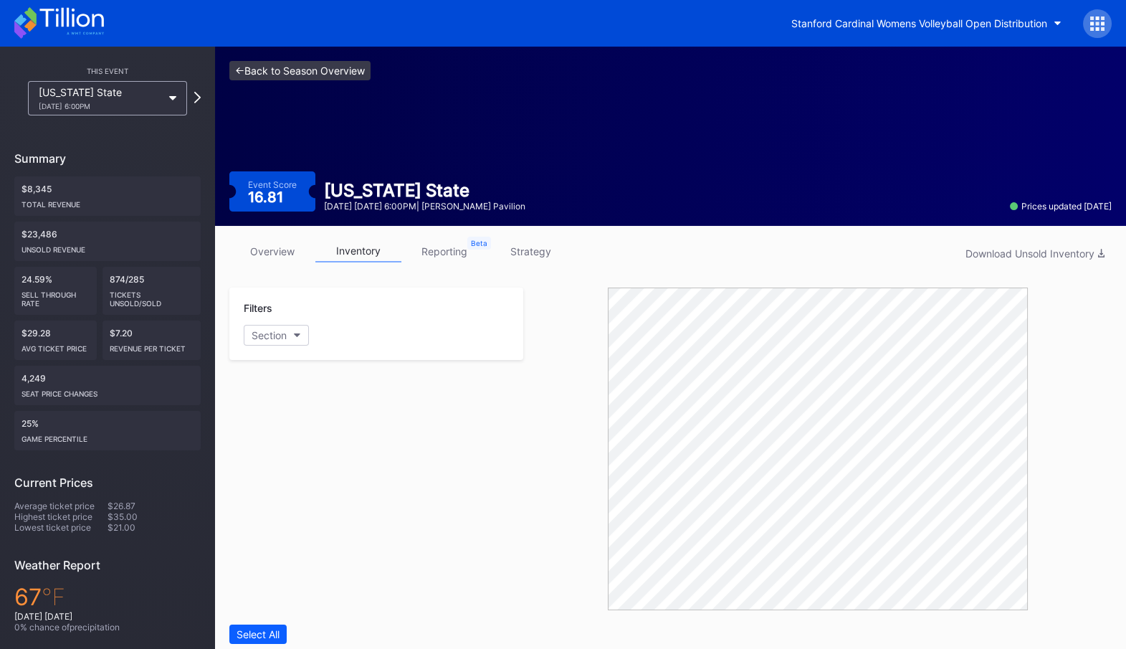
click at [328, 69] on link "<- Back to Season Overview" at bounding box center [299, 70] width 141 height 19
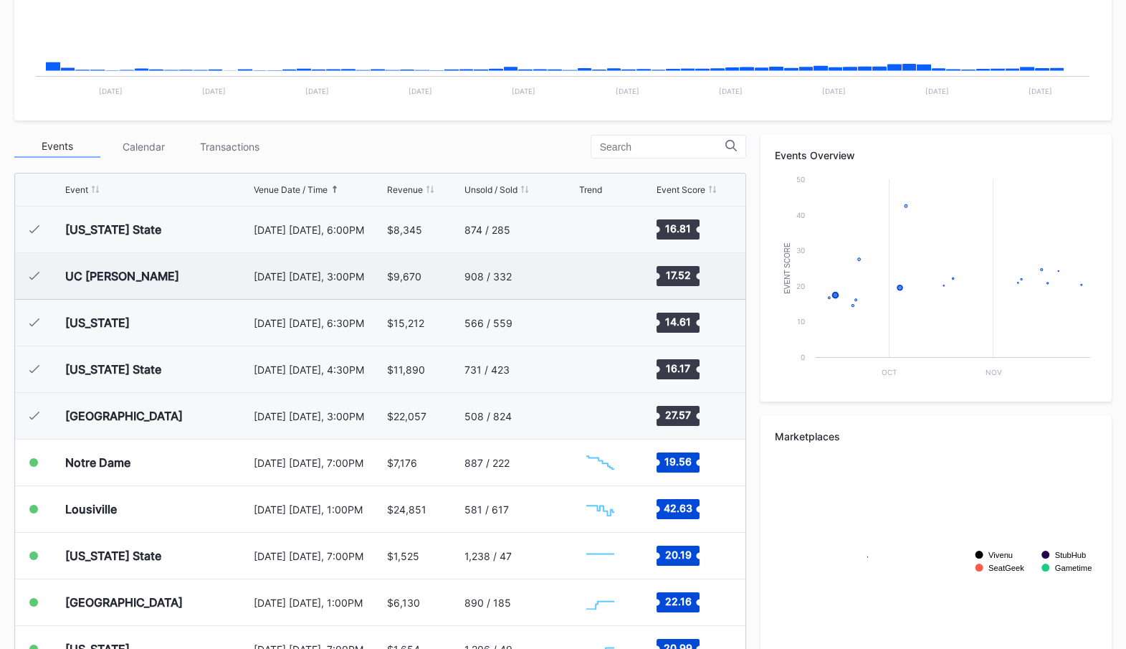
click at [411, 279] on div "$9,670" at bounding box center [404, 276] width 34 height 12
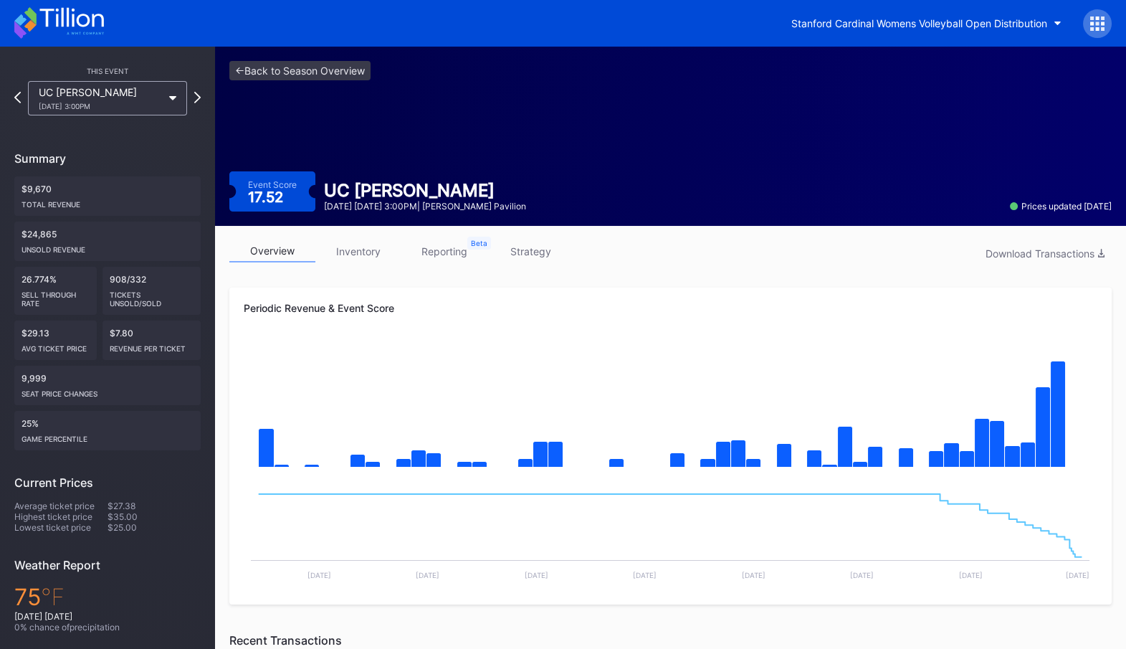
click at [354, 249] on link "inventory" at bounding box center [358, 251] width 86 height 22
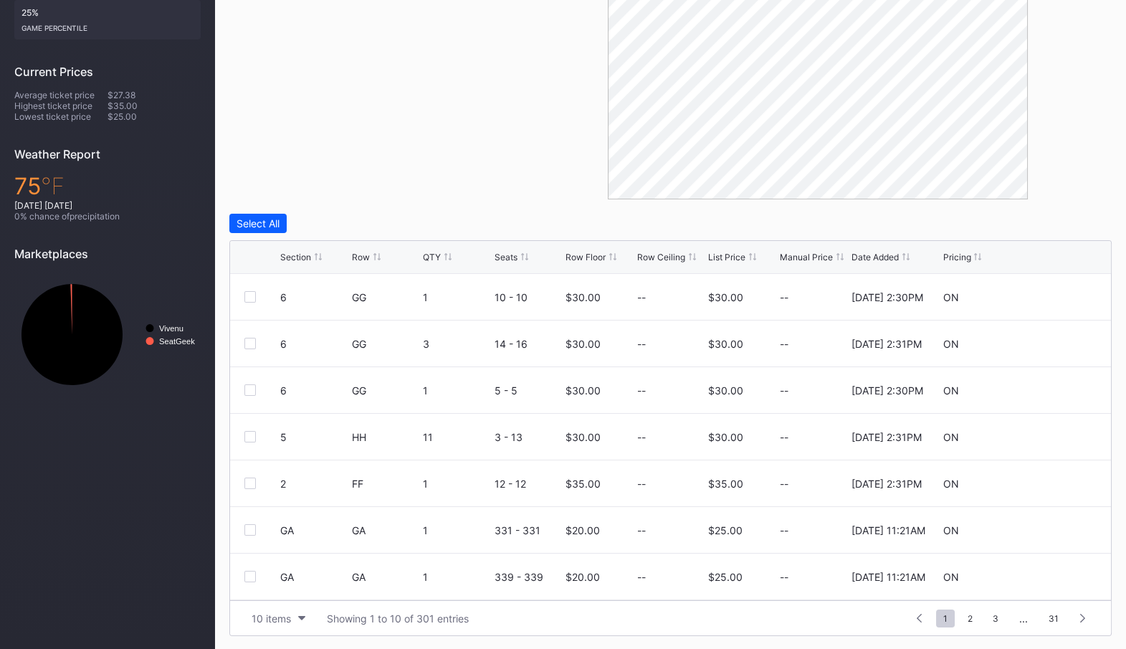
click at [724, 267] on div "Section Row QTY Seats Row Floor Row Ceiling List Price Manual Price Date Added …" at bounding box center [670, 257] width 881 height 33
click at [734, 259] on div "List Price" at bounding box center [726, 257] width 37 height 11
click at [732, 254] on div "List Price" at bounding box center [726, 257] width 37 height 11
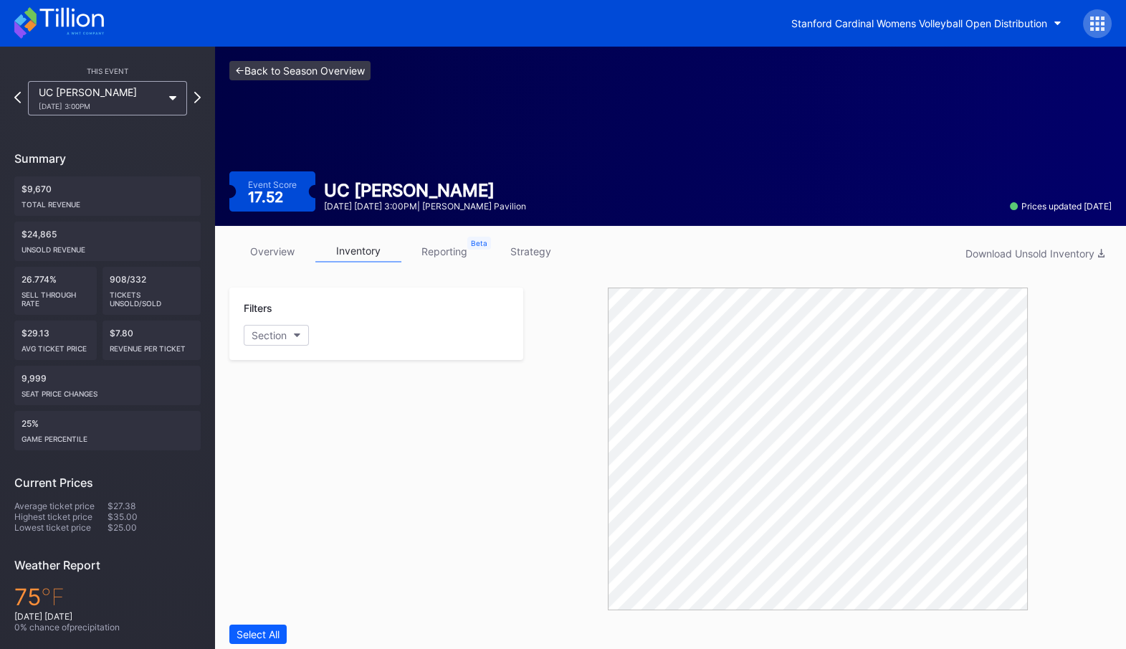
click at [296, 69] on link "<- Back to Season Overview" at bounding box center [299, 70] width 141 height 19
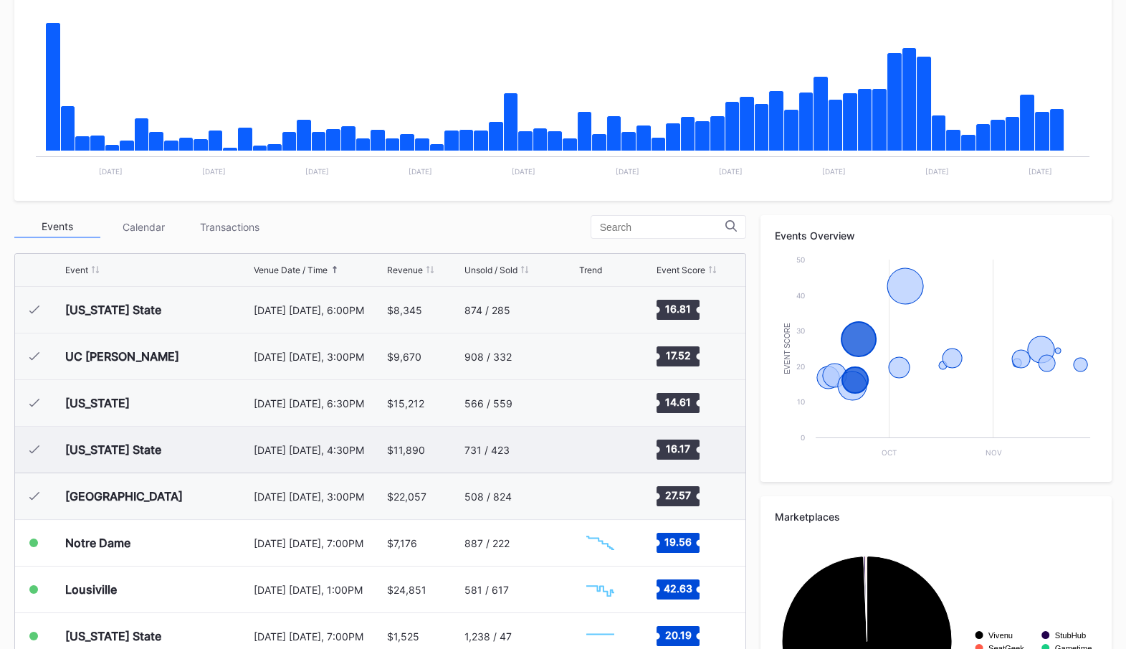
click at [401, 444] on div "$11,890" at bounding box center [406, 450] width 38 height 12
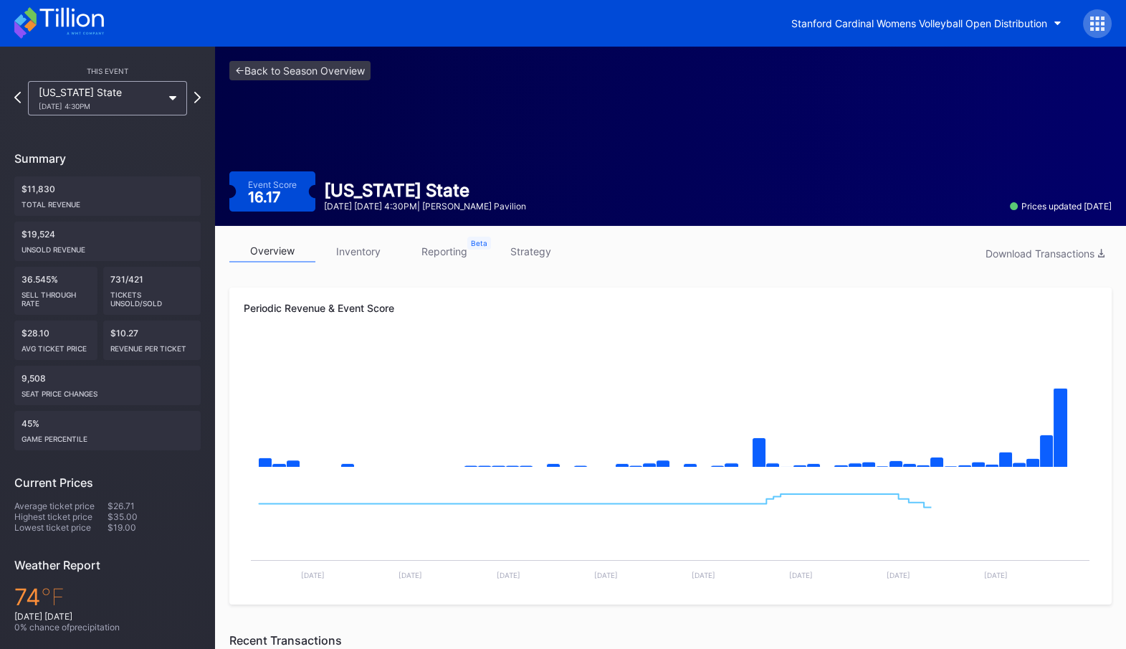
click at [311, 59] on div "<- Back to Season Overview Event Score 16.17 Texas State September 20 Saturday …" at bounding box center [670, 136] width 911 height 179
click at [314, 67] on link "<- Back to Season Overview" at bounding box center [299, 70] width 141 height 19
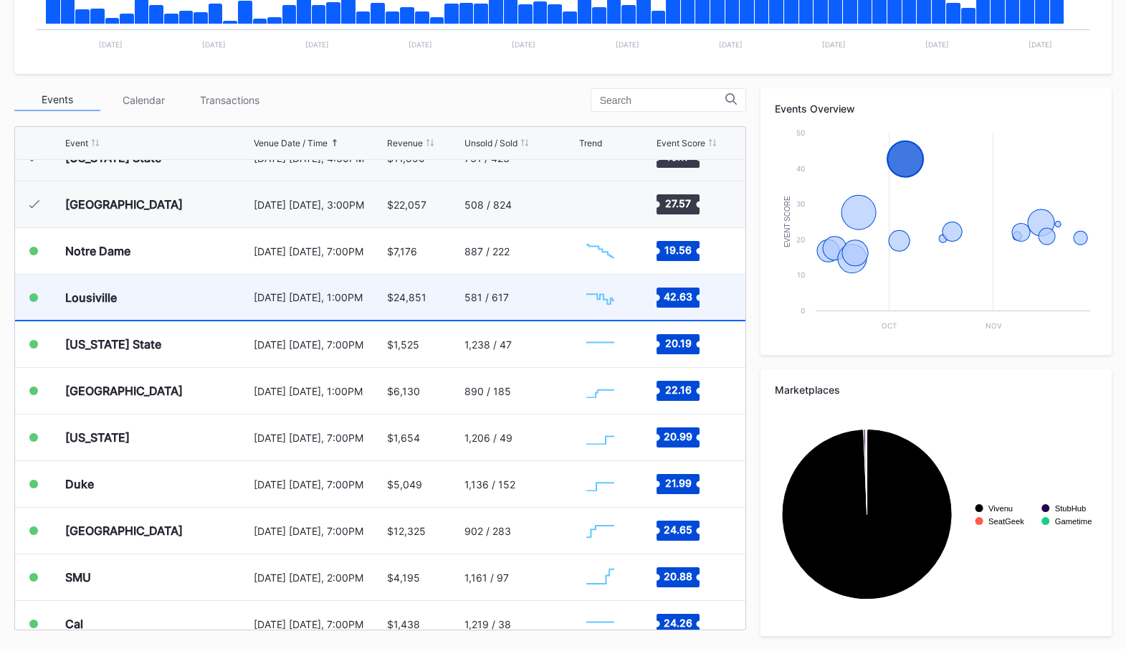
click at [237, 302] on div "Lousiville" at bounding box center [157, 297] width 185 height 45
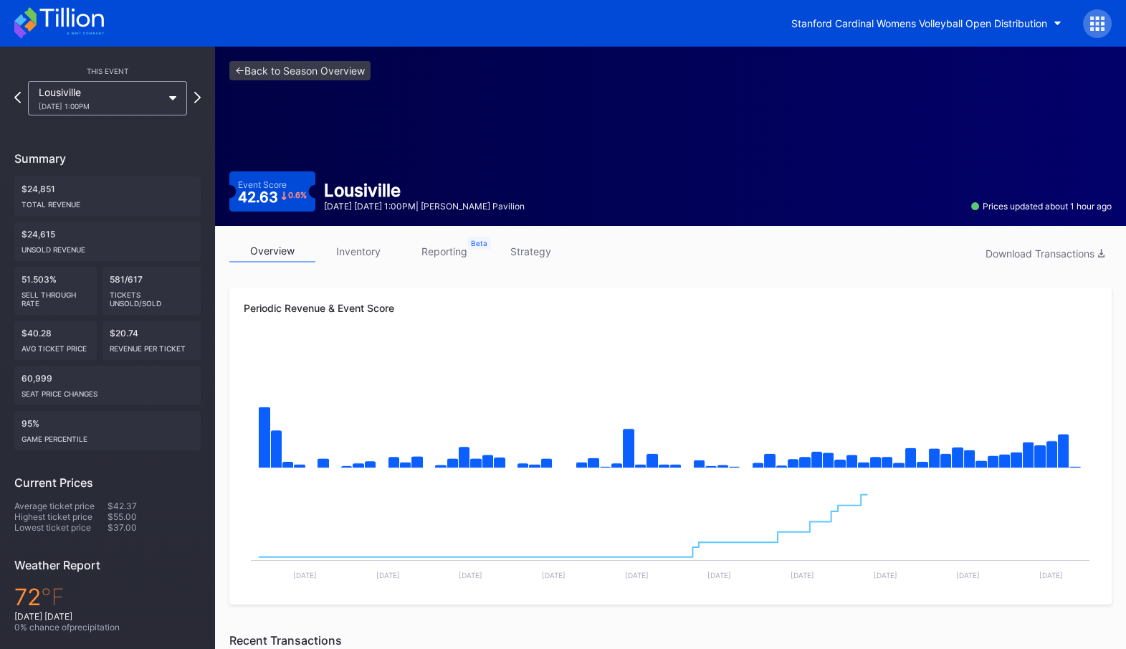
click at [363, 252] on link "inventory" at bounding box center [358, 251] width 86 height 22
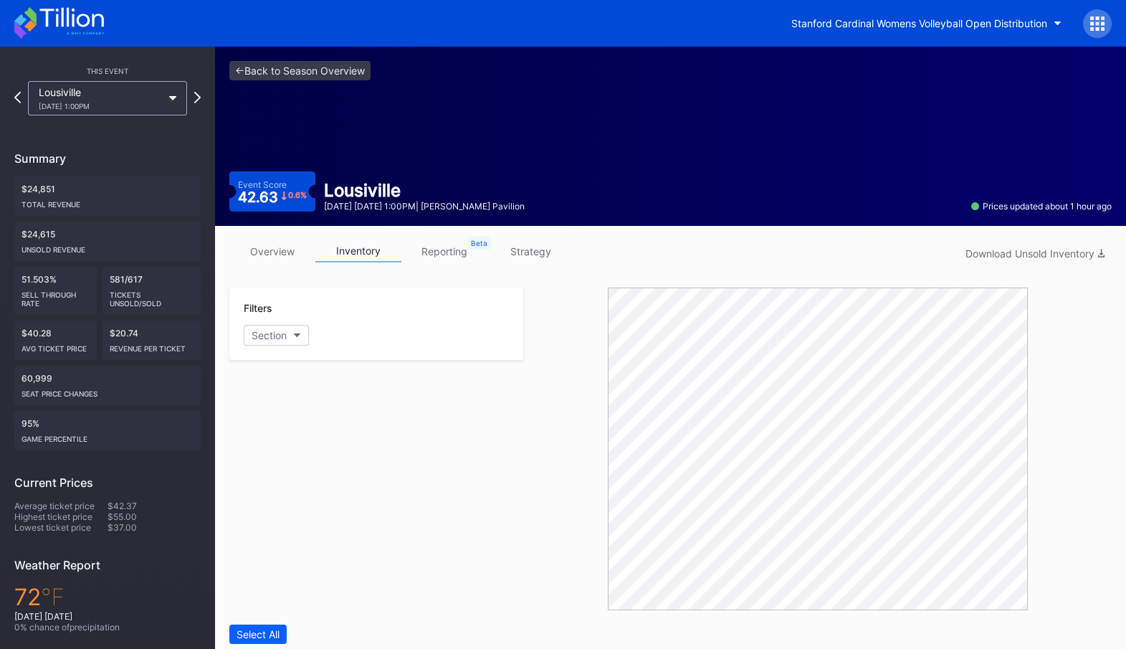
click at [324, 60] on div "<- Back to Season Overview Event Score 42.63 0.6 % Lousiville October 5 Sunday …" at bounding box center [670, 136] width 911 height 179
click at [325, 70] on link "<- Back to Season Overview" at bounding box center [299, 70] width 141 height 19
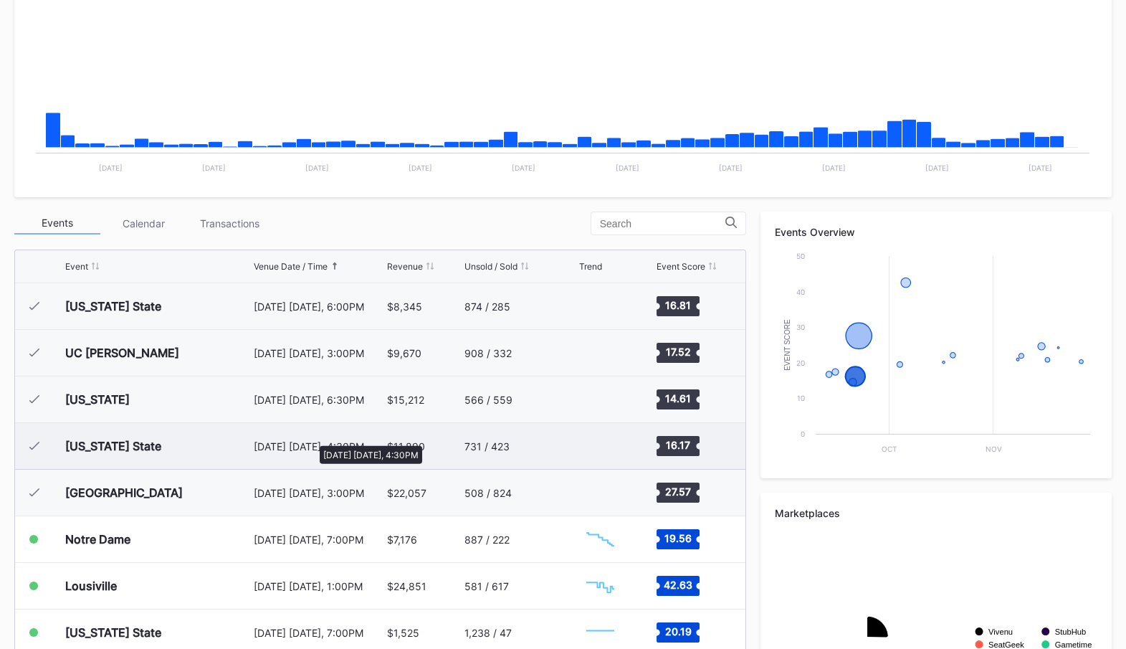
click at [312, 440] on div "September 20 Saturday, 4:30PM" at bounding box center [319, 446] width 130 height 12
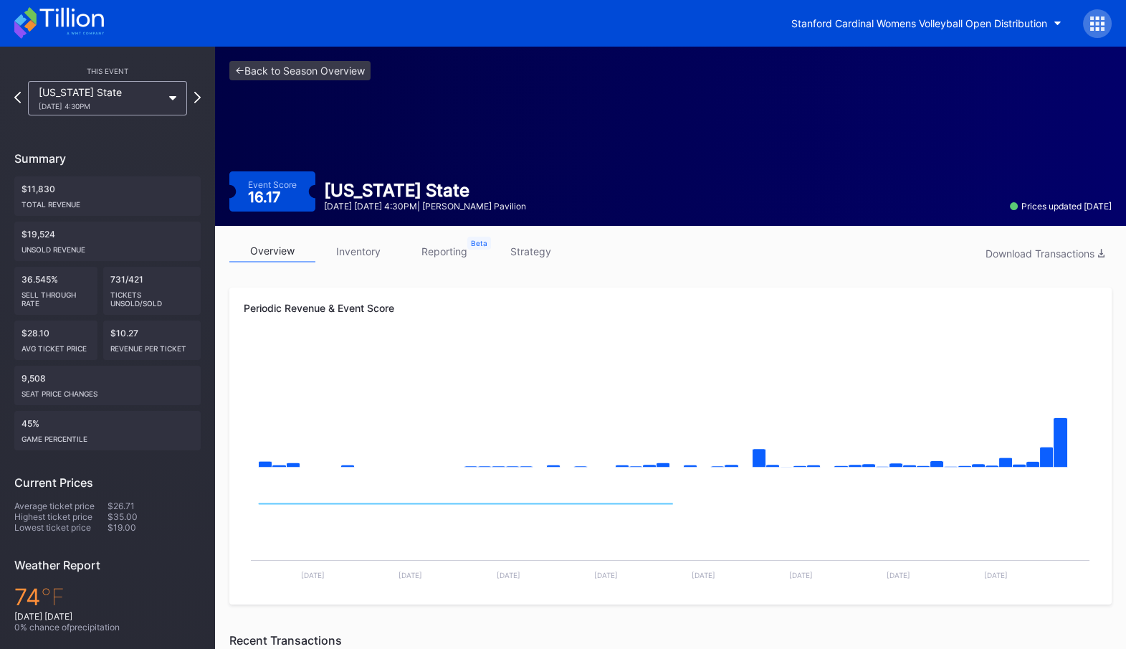
click at [377, 243] on link "inventory" at bounding box center [358, 251] width 86 height 22
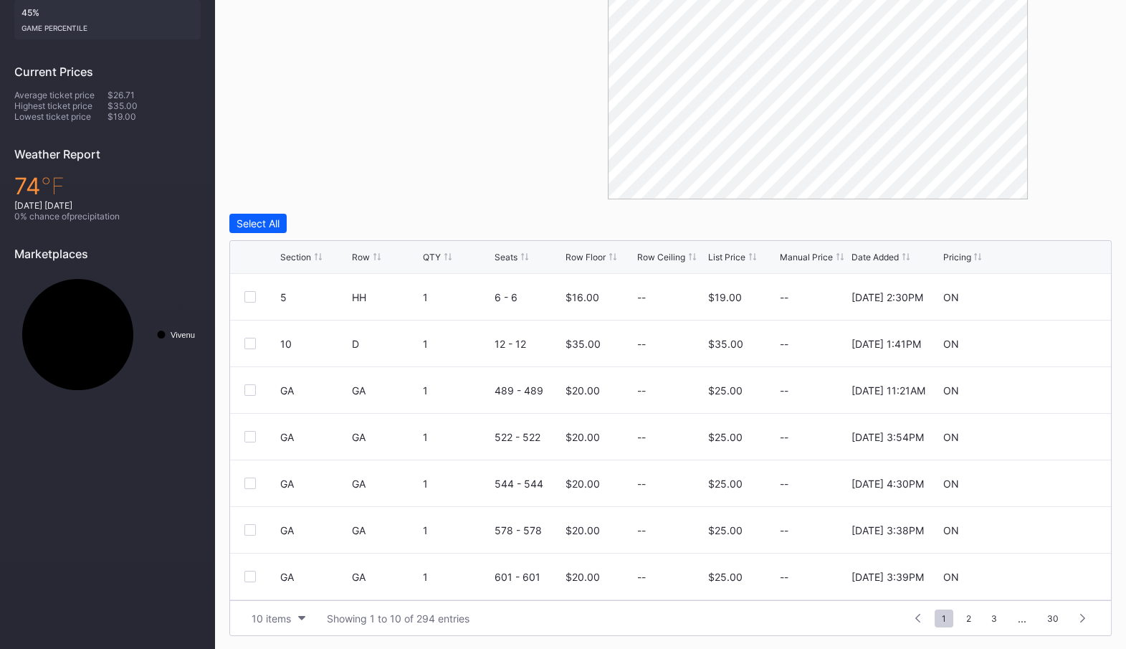
click at [720, 255] on div "List Price" at bounding box center [726, 257] width 37 height 11
click at [720, 256] on div "List Price" at bounding box center [726, 257] width 37 height 11
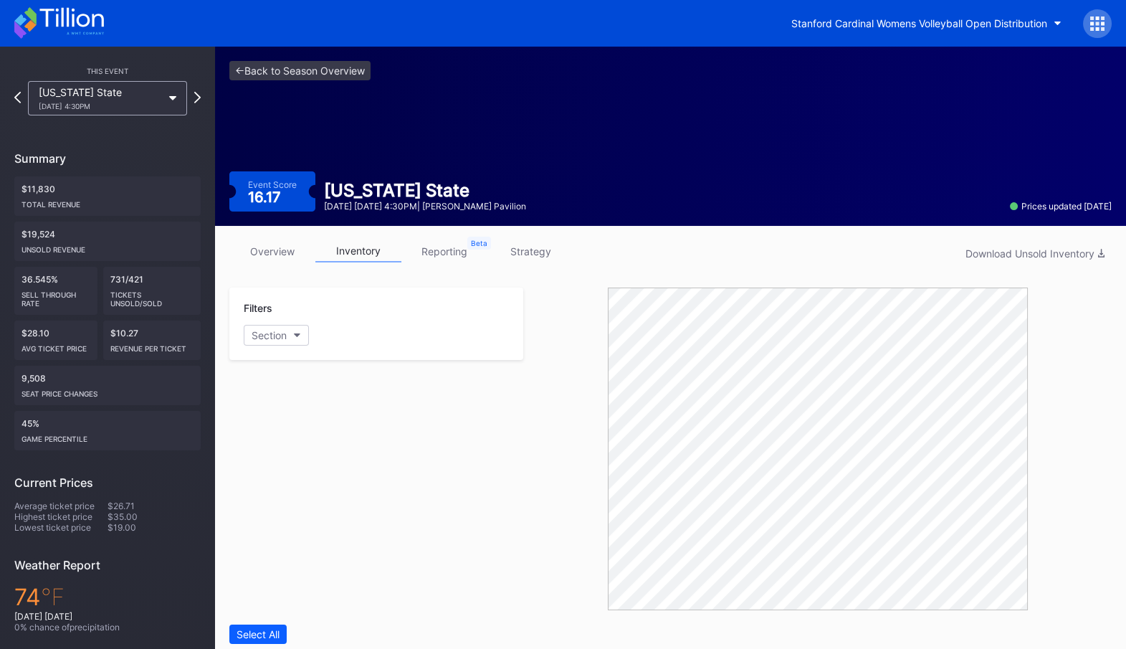
click at [297, 57] on div "<- Back to Season Overview Event Score 16.17 Texas State September 20 Saturday …" at bounding box center [670, 136] width 911 height 179
click at [301, 67] on link "<- Back to Season Overview" at bounding box center [299, 70] width 141 height 19
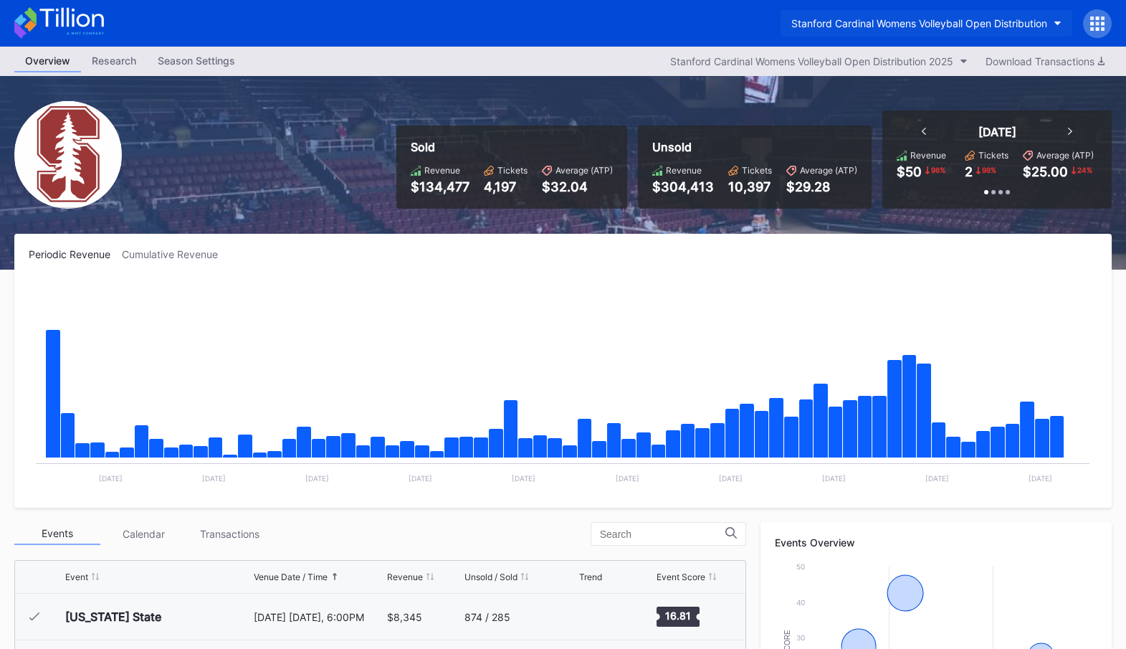
click at [969, 15] on button "Stanford Cardinal Womens Volleyball Open Distribution" at bounding box center [927, 23] width 292 height 27
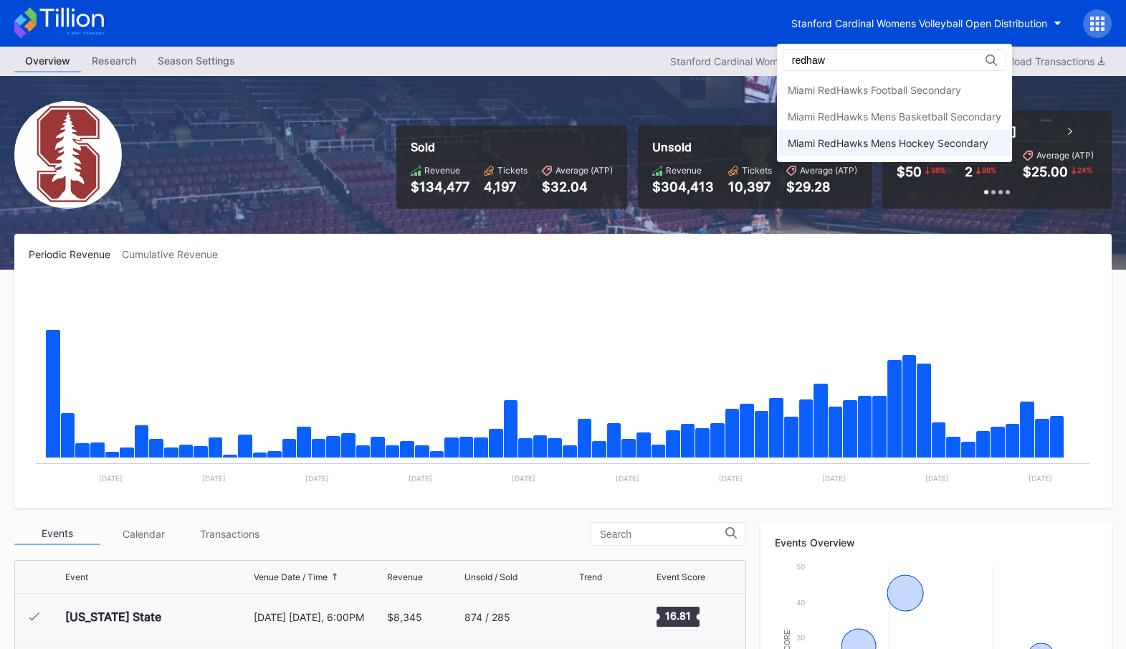
type input "redhaw"
click at [958, 144] on div "Miami RedHawks Mens Hockey Secondary" at bounding box center [888, 143] width 201 height 12
